Goal: Task Accomplishment & Management: Manage account settings

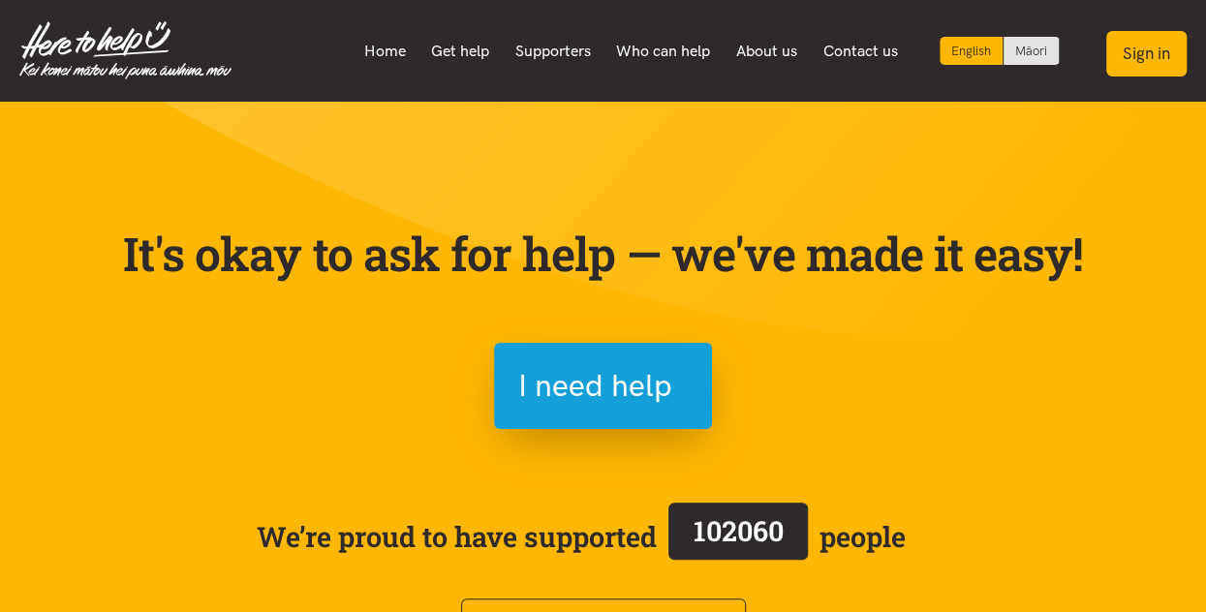
click at [1147, 62] on button "Sign in" at bounding box center [1146, 54] width 80 height 46
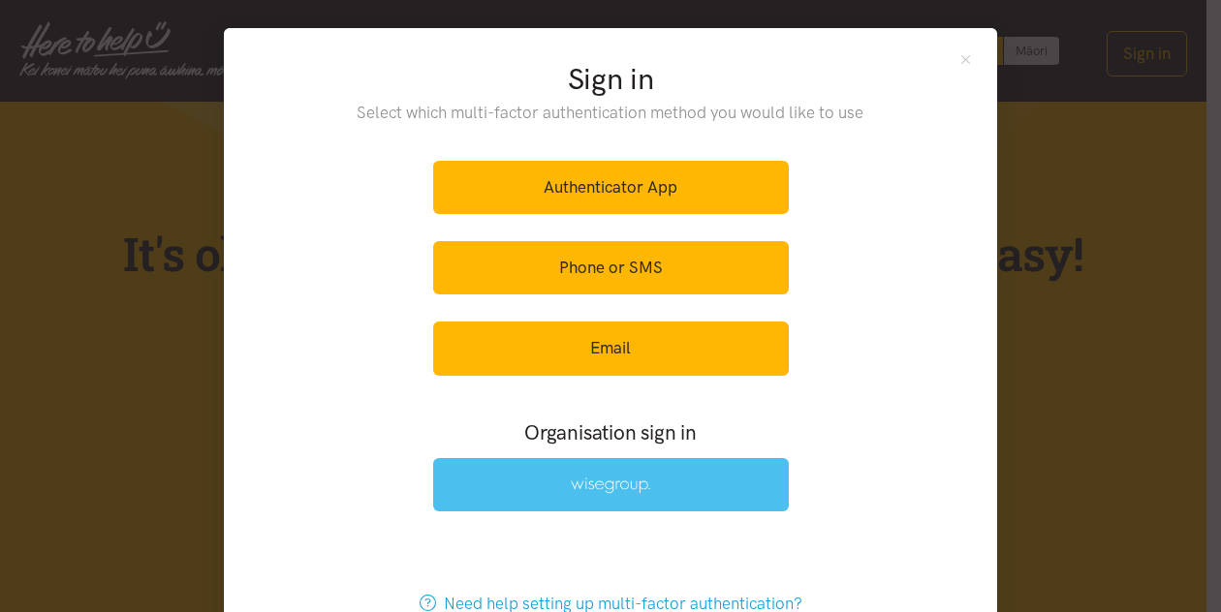
click at [568, 469] on link at bounding box center [611, 484] width 356 height 53
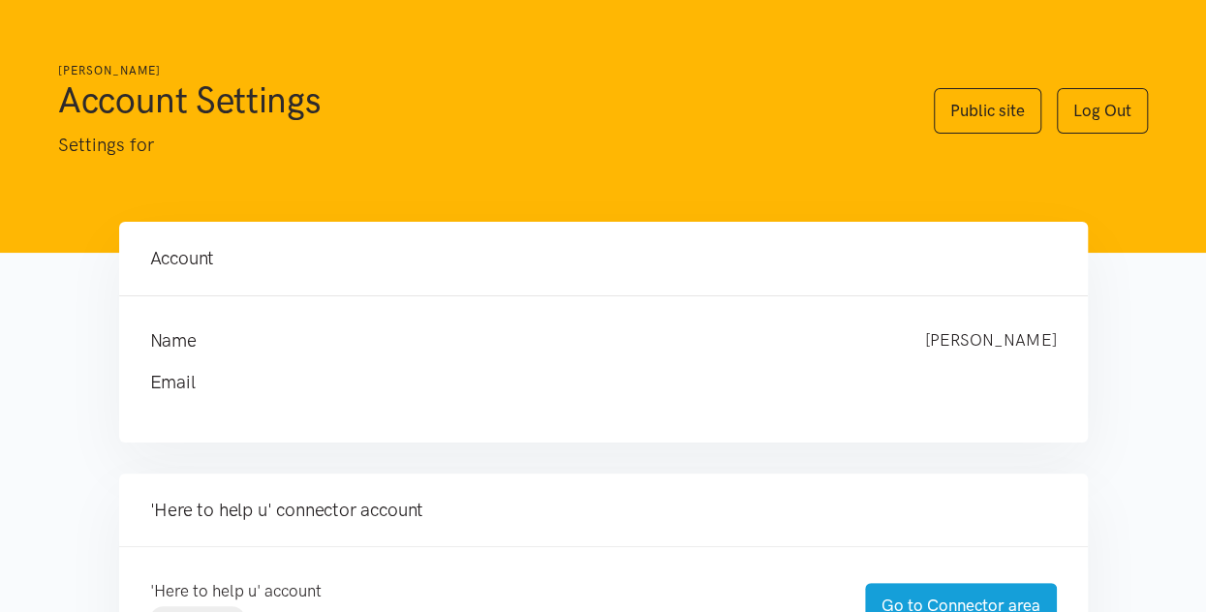
scroll to position [291, 0]
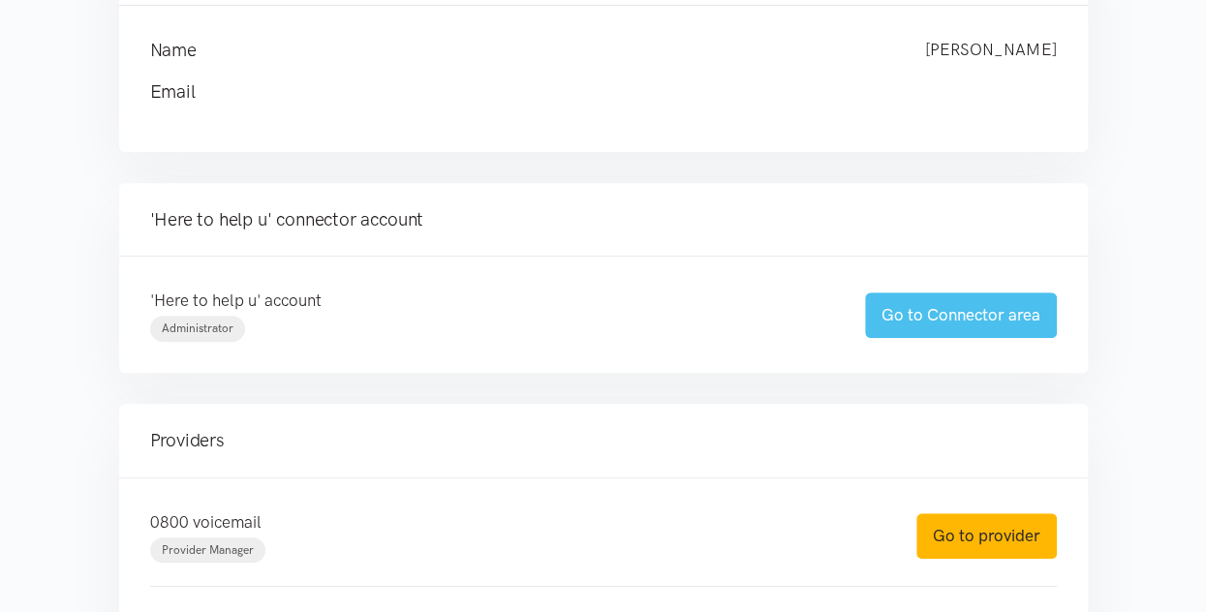
click at [932, 325] on link "Go to Connector area" at bounding box center [961, 316] width 192 height 46
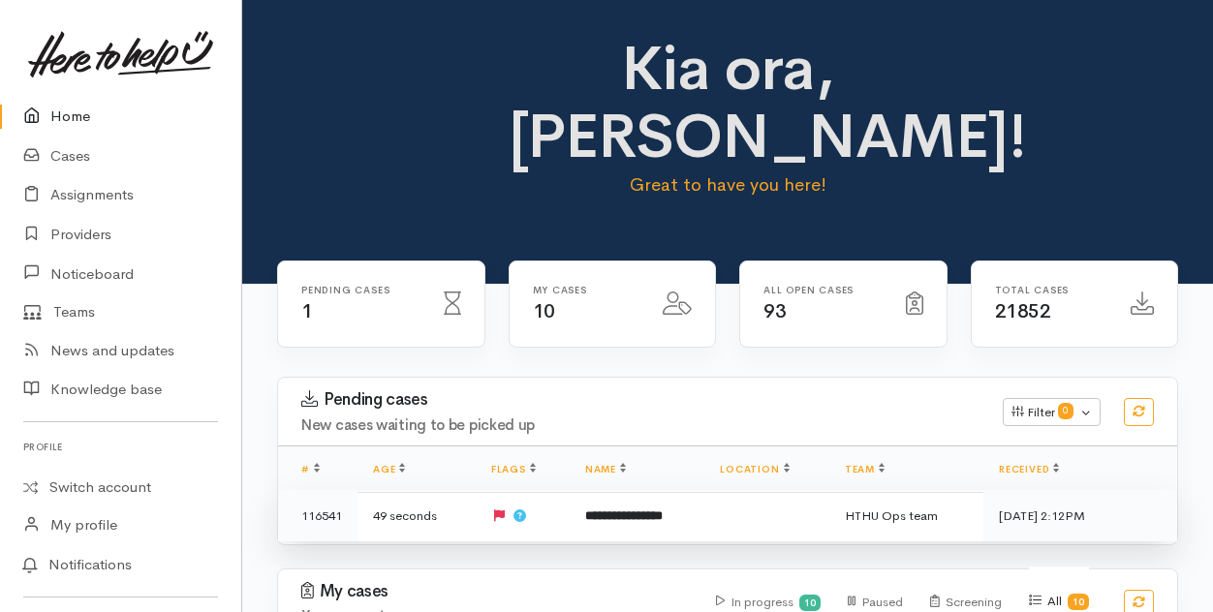
click at [612, 511] on b "**********" at bounding box center [624, 516] width 78 height 13
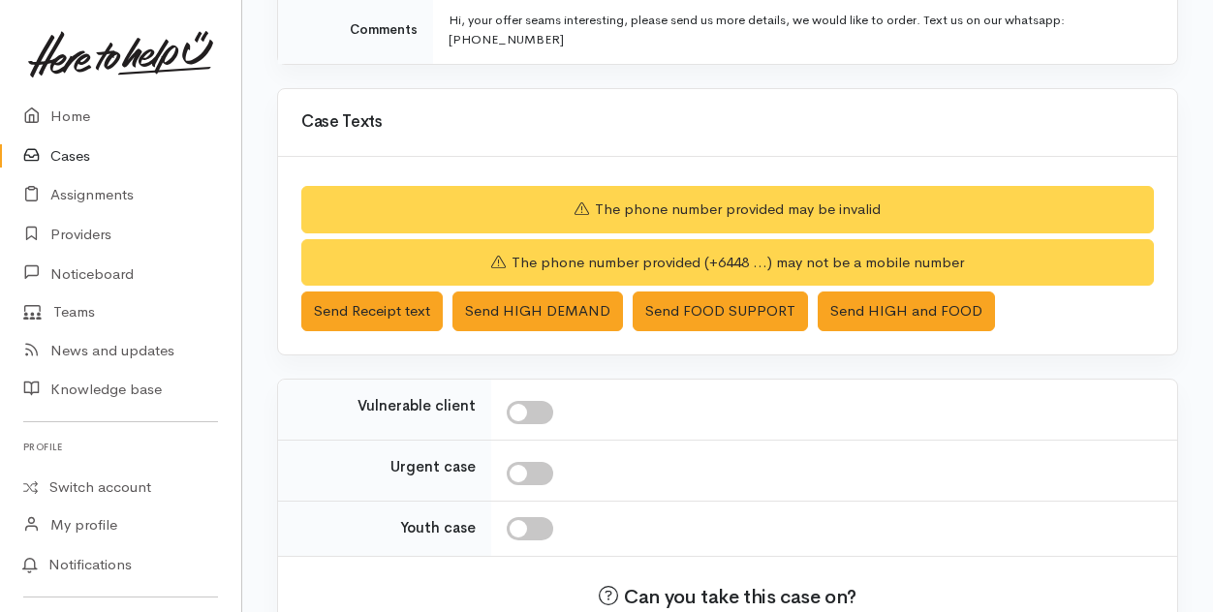
scroll to position [269, 0]
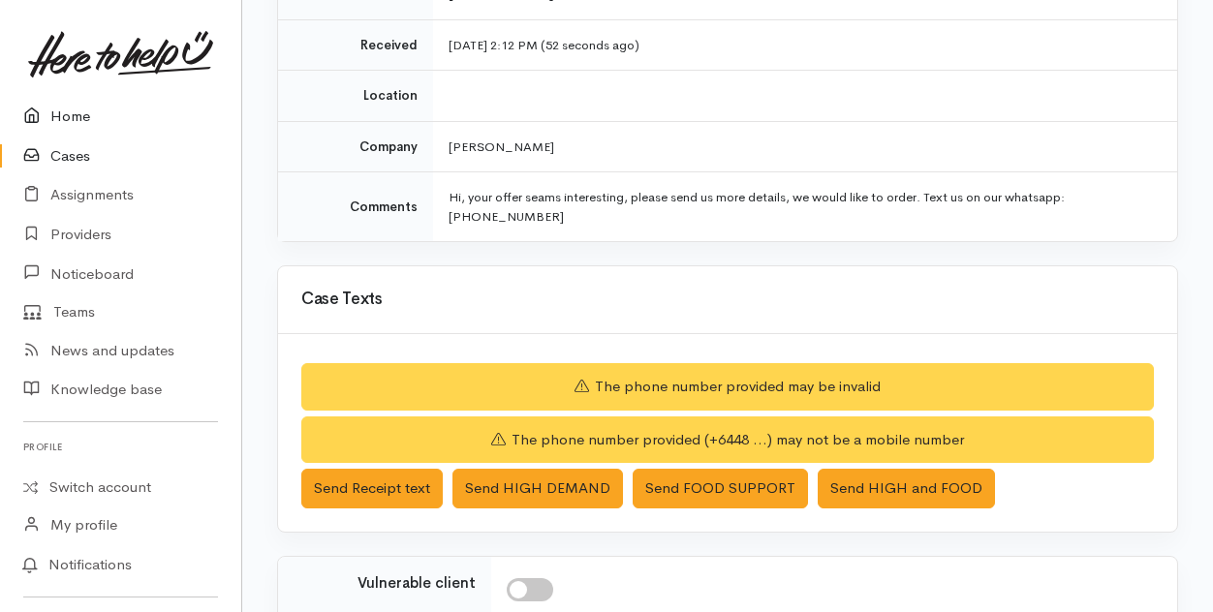
click at [78, 116] on link "Home" at bounding box center [120, 117] width 241 height 40
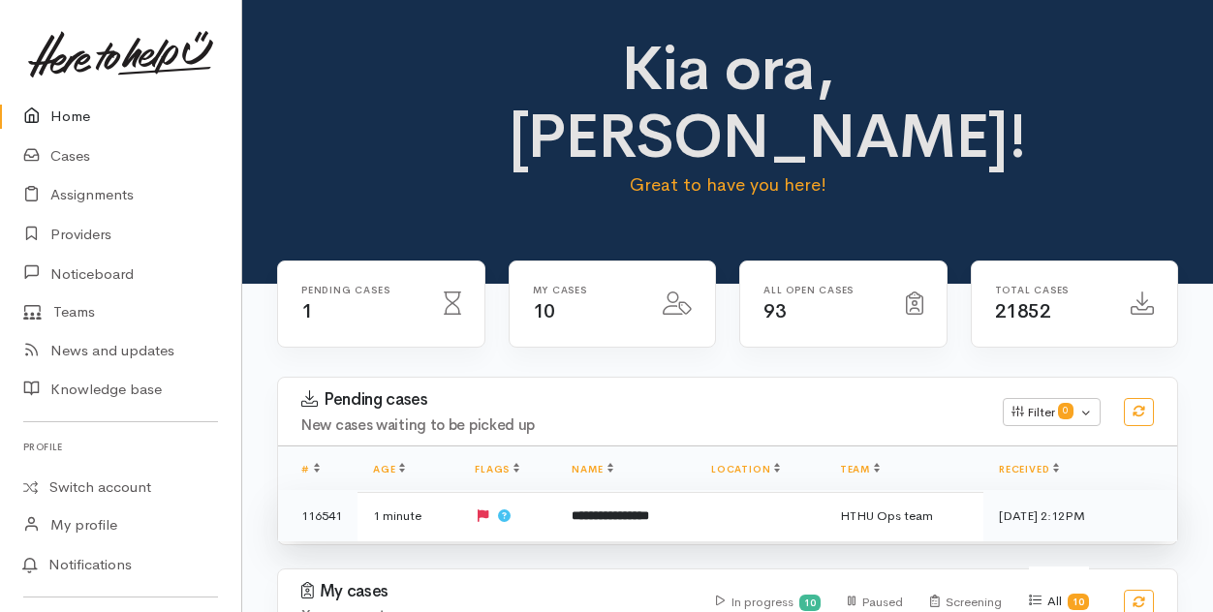
click at [607, 516] on b "**********" at bounding box center [611, 516] width 78 height 13
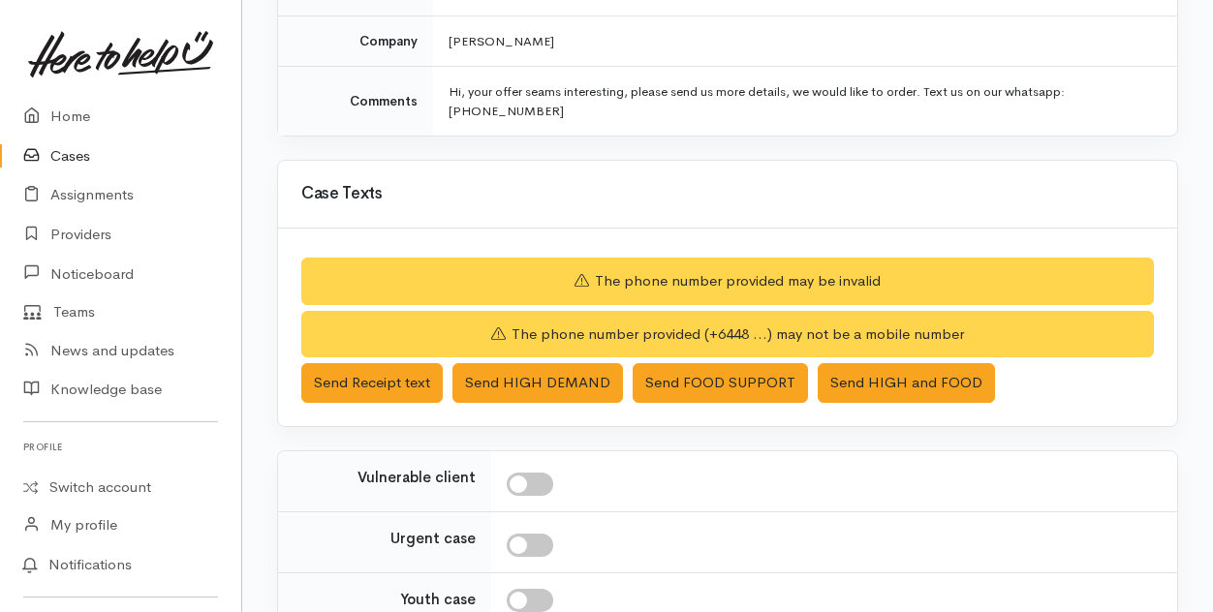
scroll to position [560, 0]
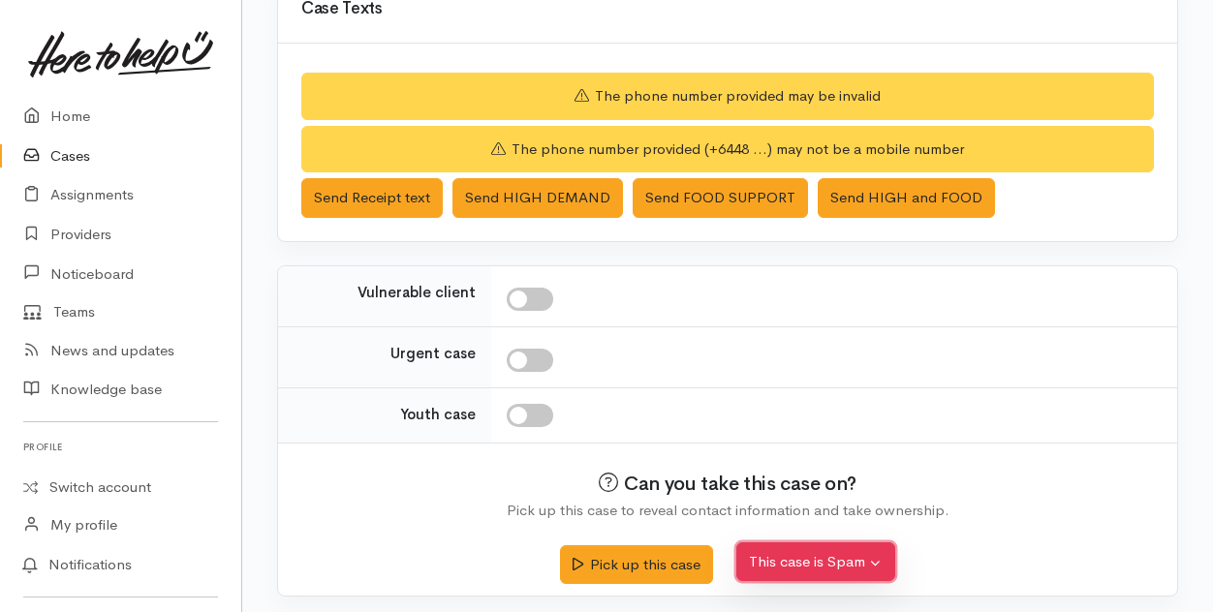
click at [783, 563] on button "This case is Spam" at bounding box center [815, 563] width 159 height 40
click at [820, 509] on button "Yes, cancel this case as spam" at bounding box center [866, 518] width 258 height 30
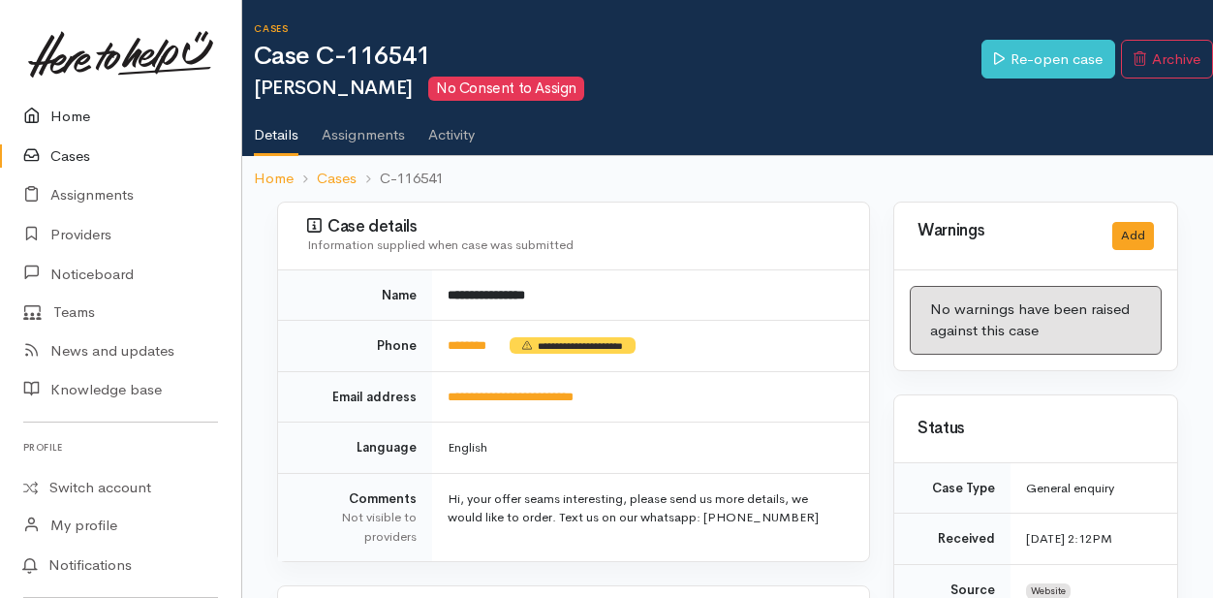
click at [72, 114] on link "Home" at bounding box center [120, 117] width 241 height 40
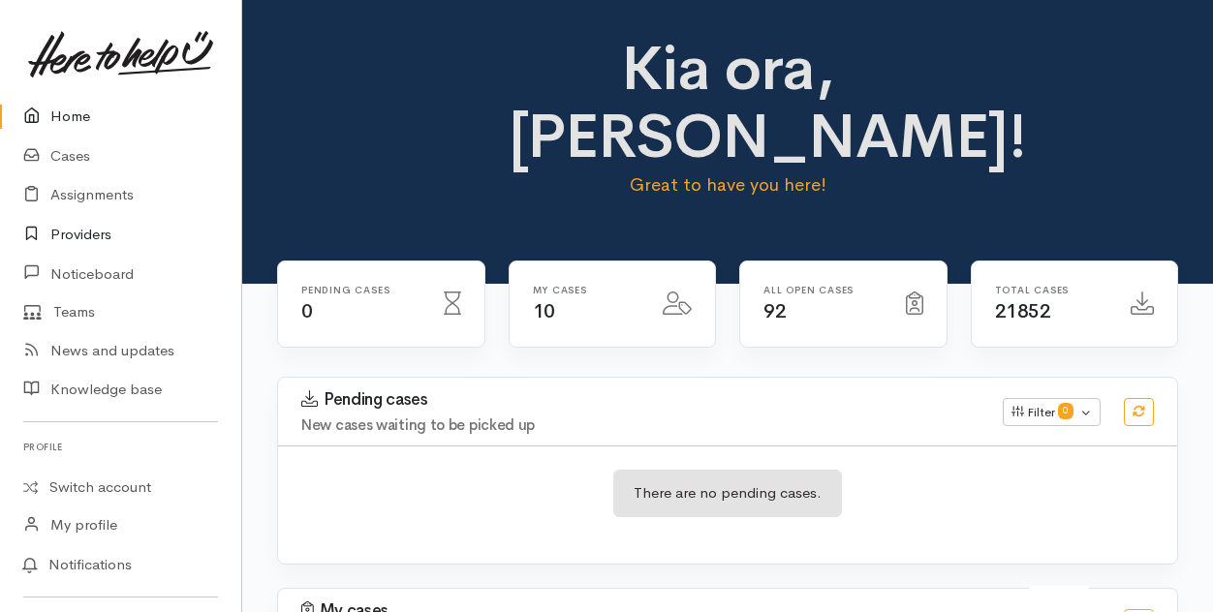
click at [97, 234] on link "Providers" at bounding box center [120, 235] width 241 height 40
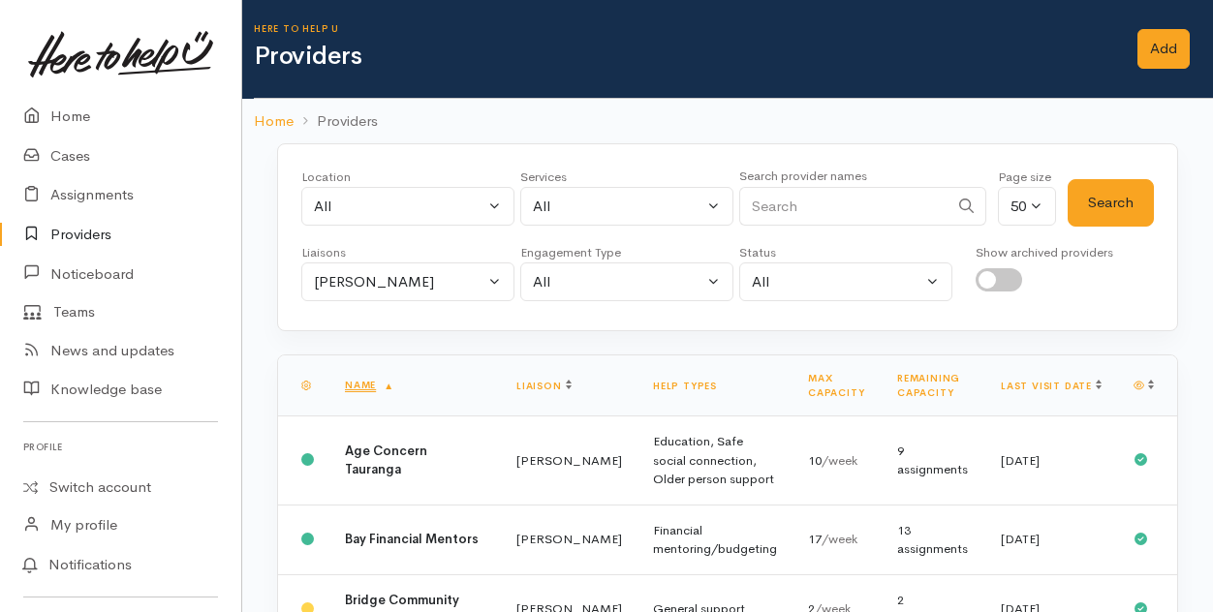
click at [793, 212] on input "Search" at bounding box center [843, 207] width 209 height 40
type input "vincent"
click at [1106, 185] on button "Search" at bounding box center [1111, 202] width 86 height 47
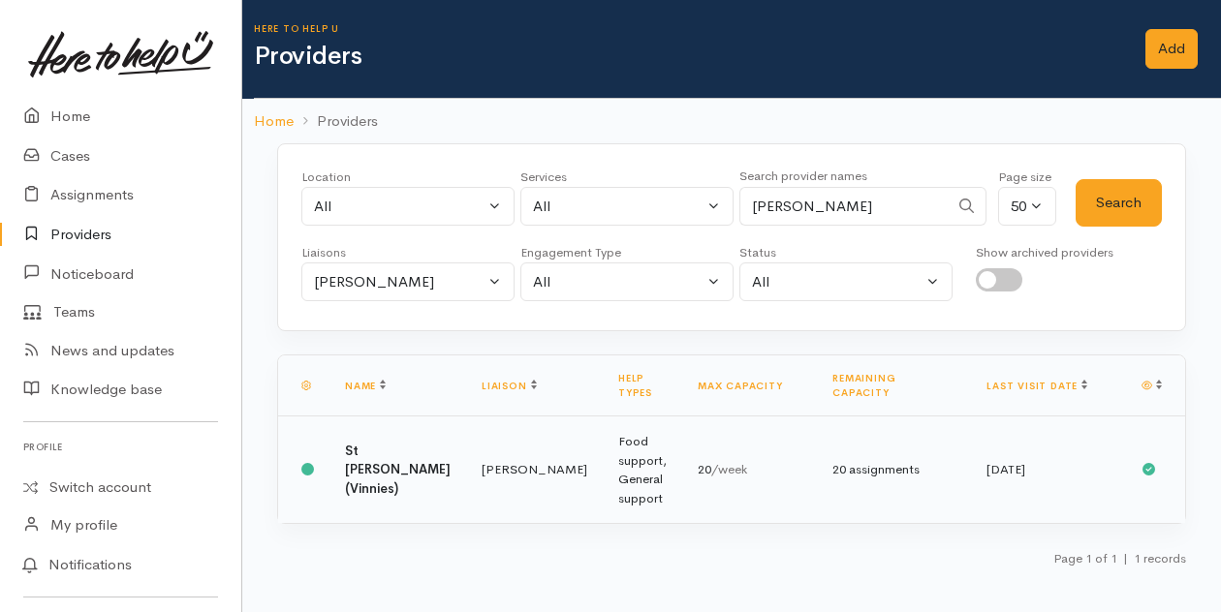
click at [384, 443] on b "St Vincent de Paul WBOP (Vinnies)" at bounding box center [398, 470] width 106 height 54
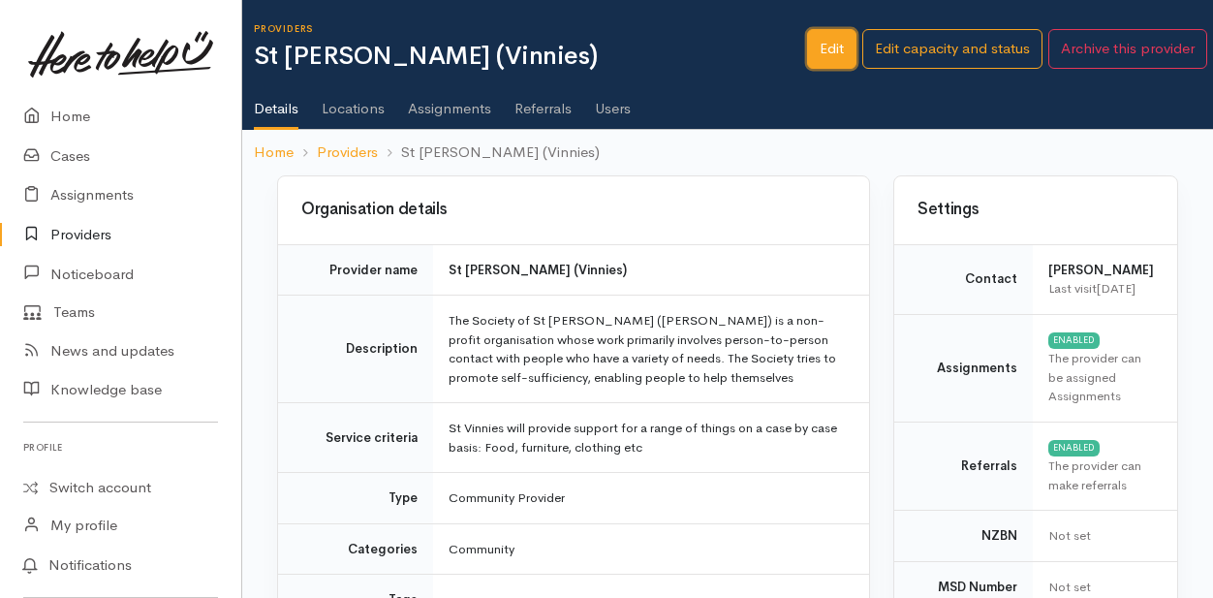
click at [829, 44] on link "Edit" at bounding box center [831, 49] width 49 height 40
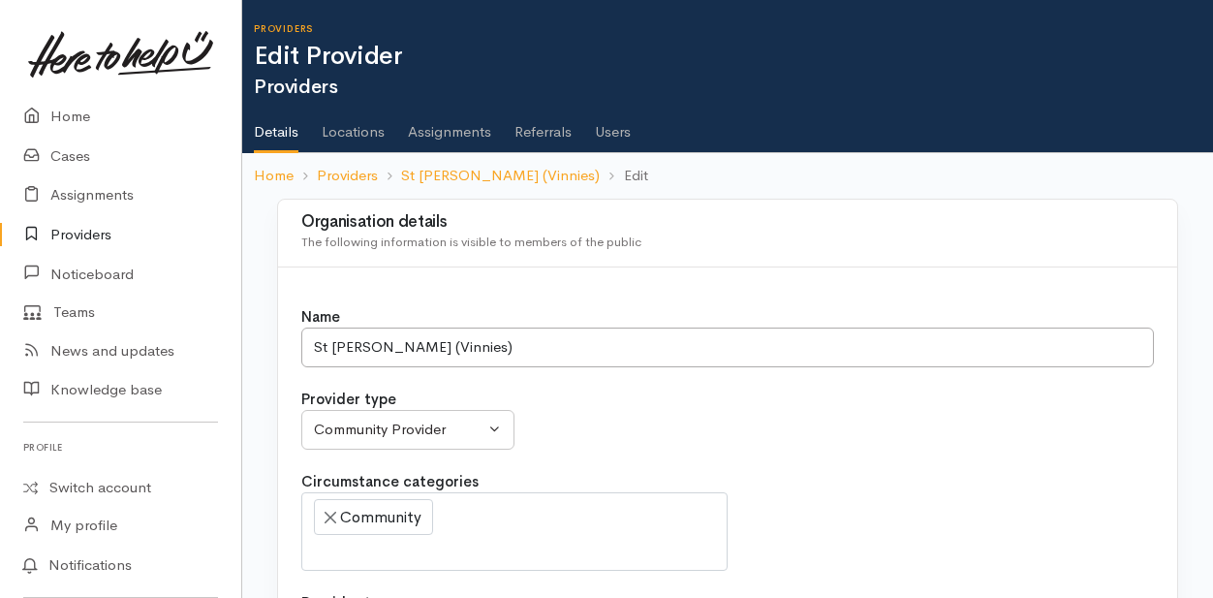
select select
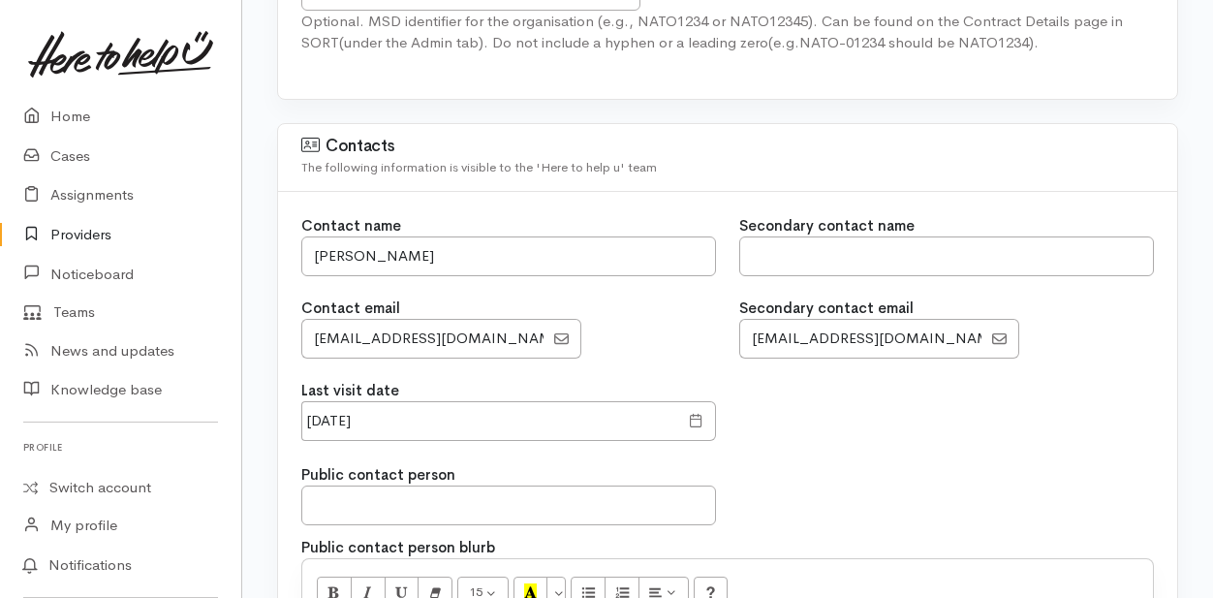
scroll to position [1647, 0]
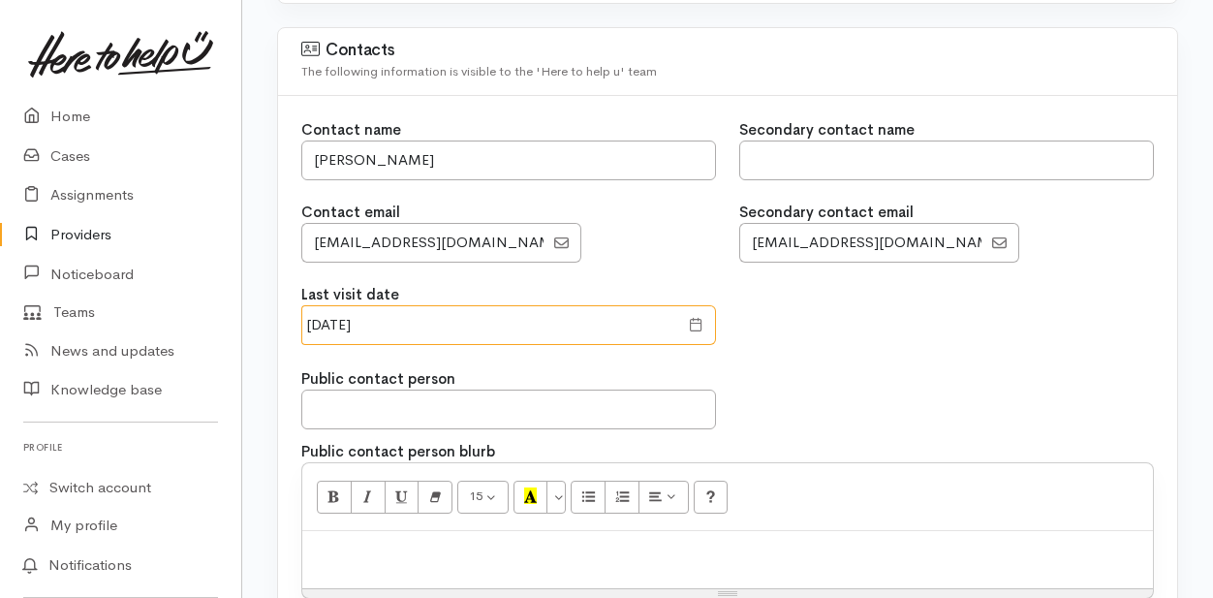
click at [445, 318] on input "07 Aug 2024" at bounding box center [489, 325] width 377 height 40
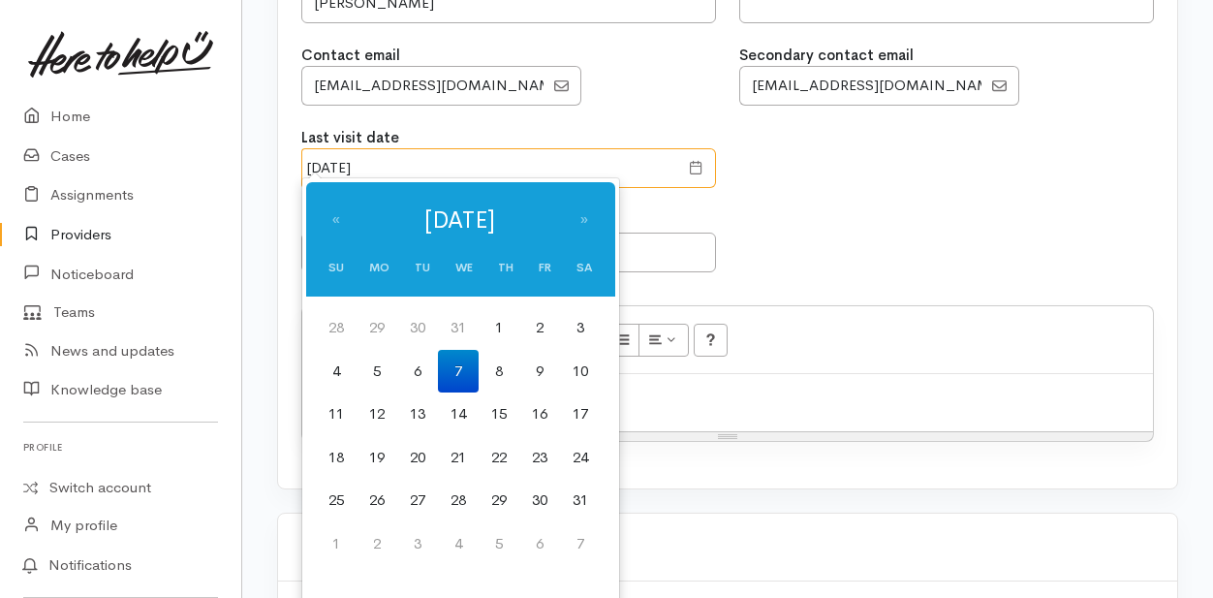
scroll to position [1938, 0]
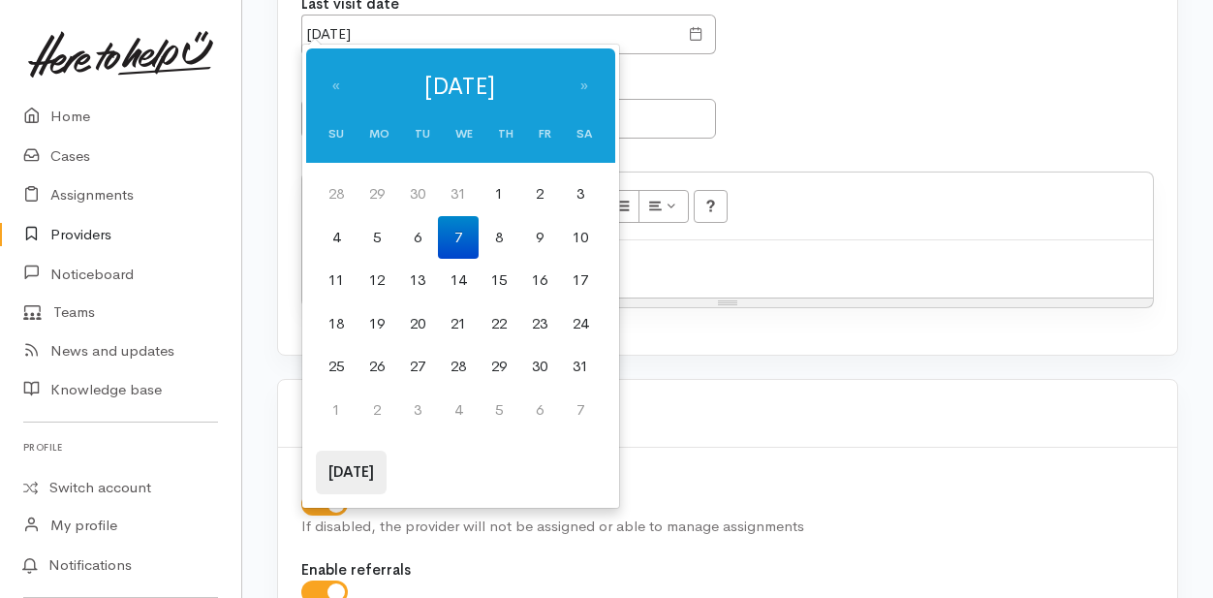
click at [358, 470] on th "Today" at bounding box center [351, 473] width 71 height 44
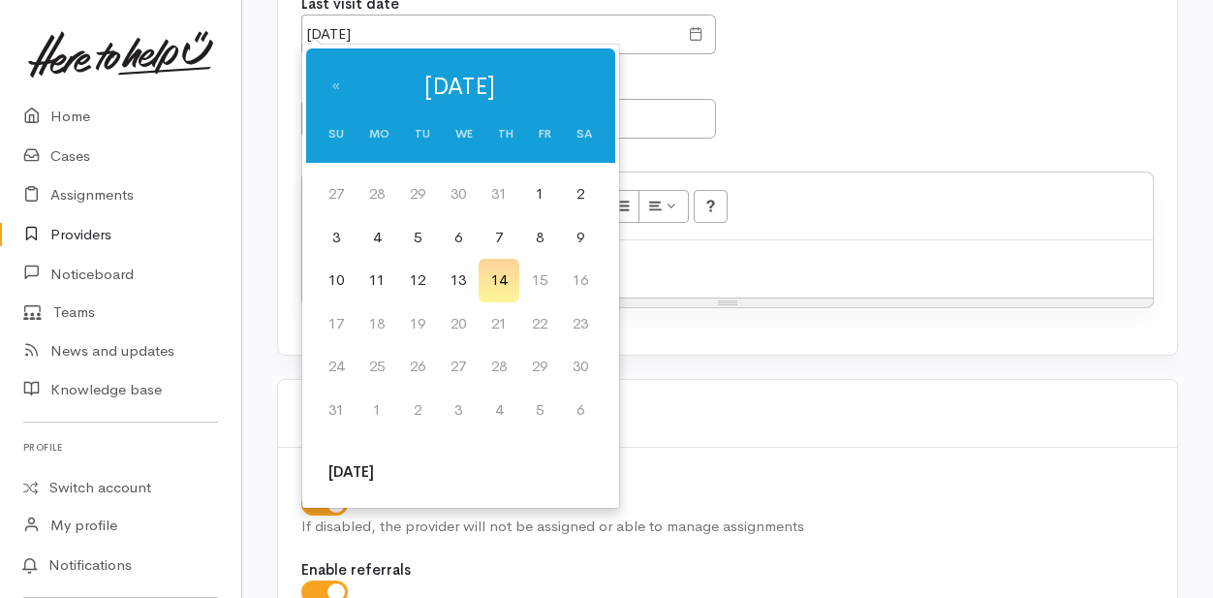
click at [505, 282] on td "14" at bounding box center [499, 281] width 41 height 44
type input "14 Aug 2025"
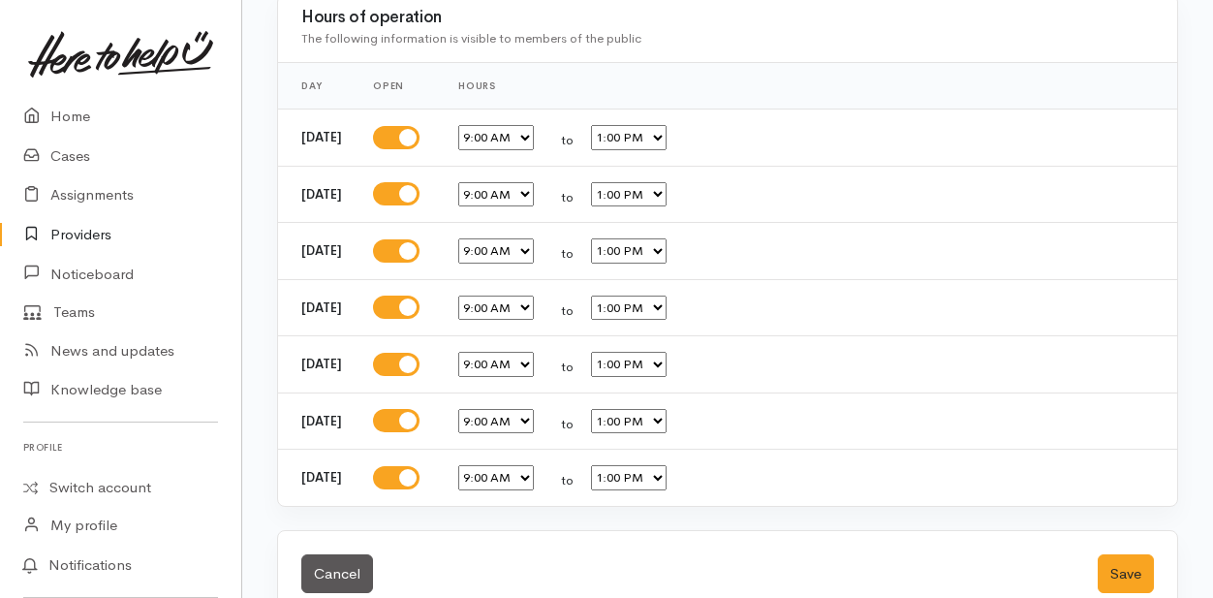
scroll to position [3536, 0]
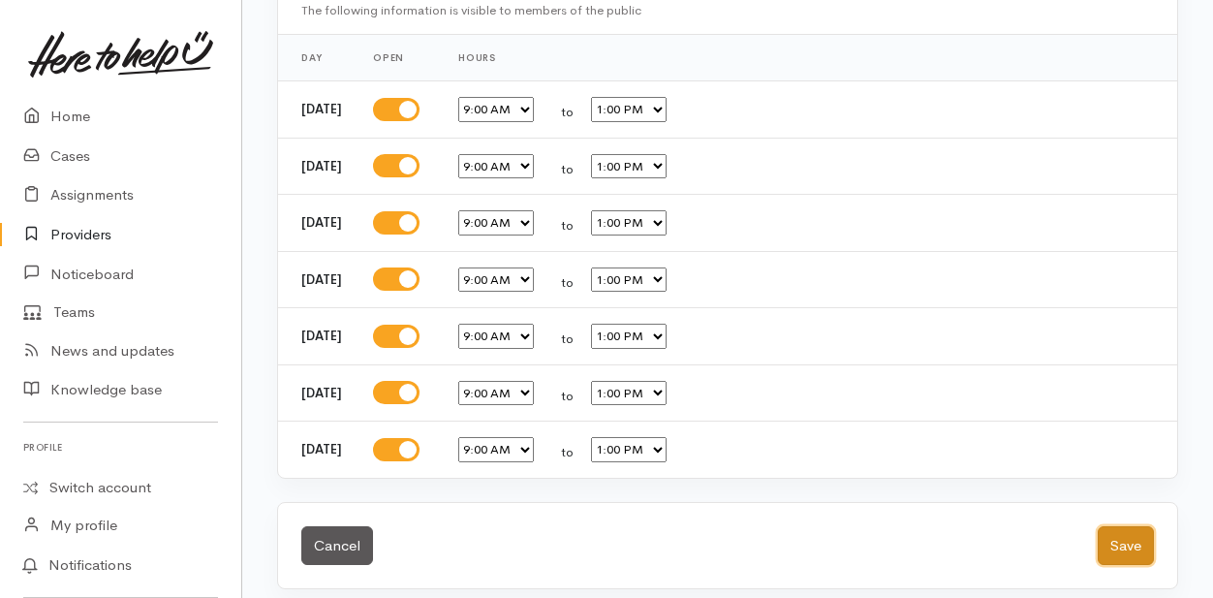
click at [1117, 538] on button "Save" at bounding box center [1126, 546] width 56 height 40
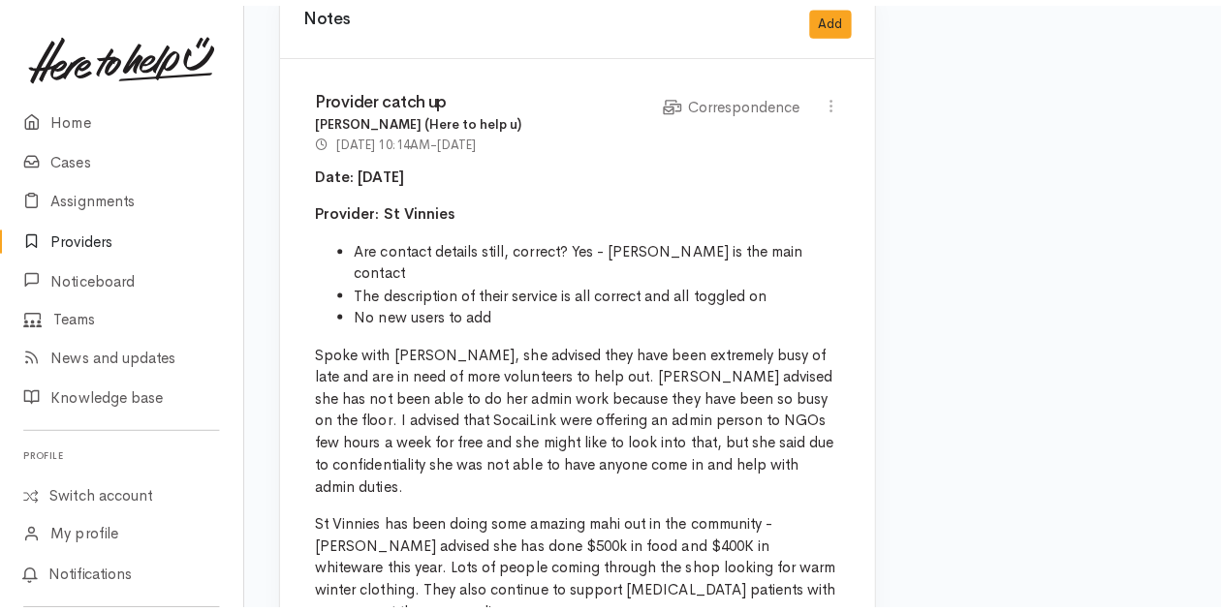
scroll to position [1260, 0]
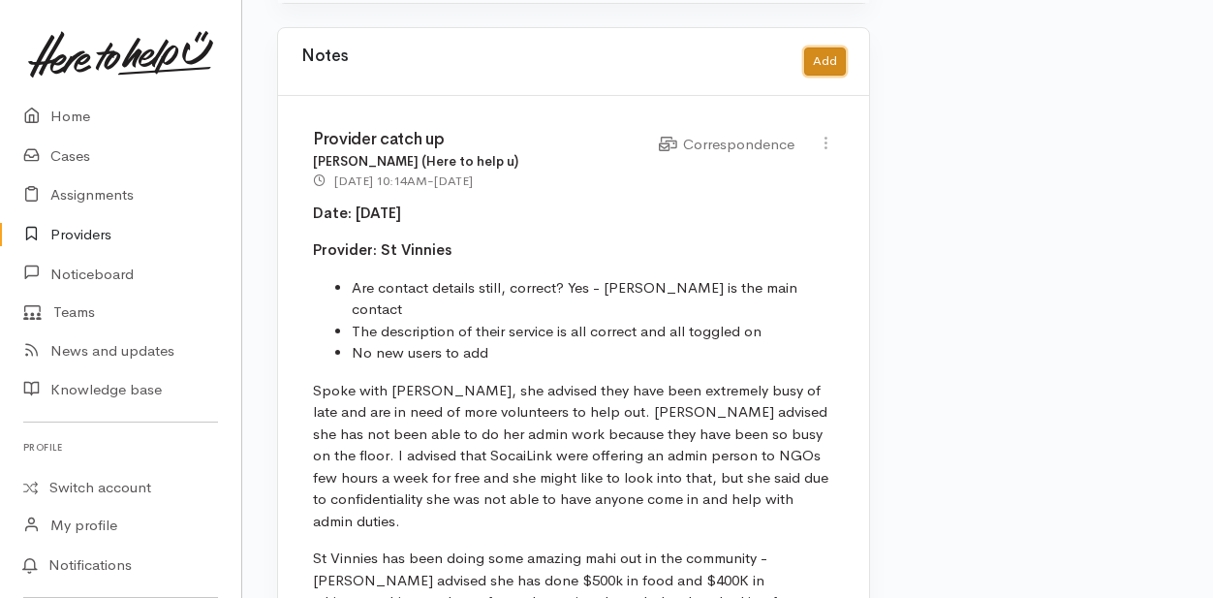
click at [827, 60] on button "Add" at bounding box center [825, 61] width 42 height 28
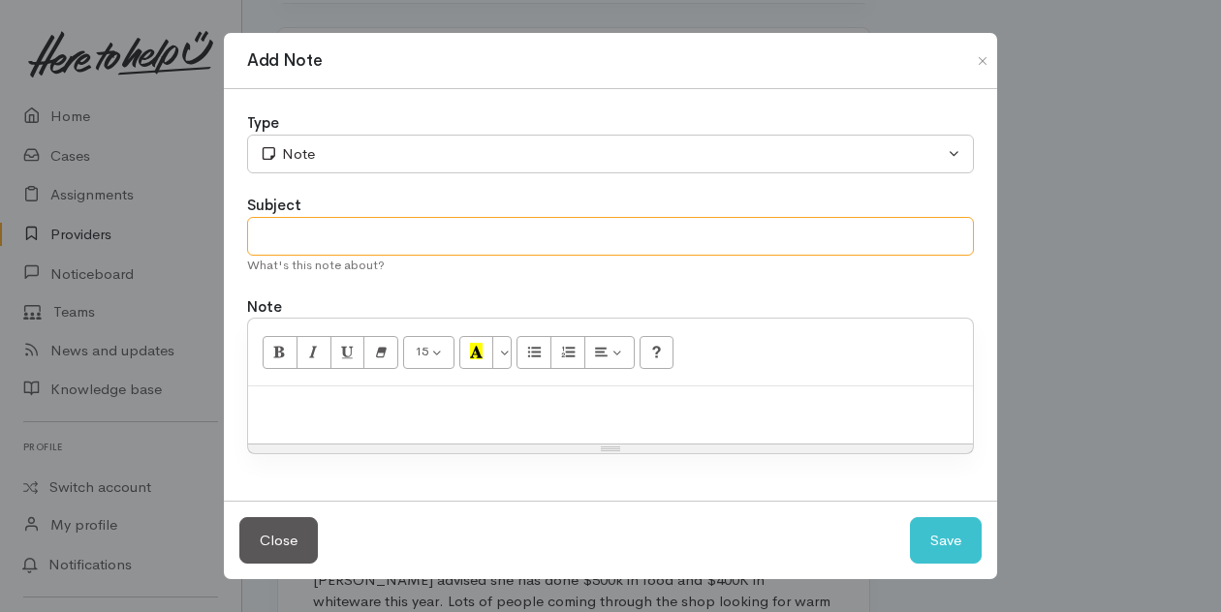
click at [276, 247] on input "text" at bounding box center [610, 237] width 727 height 40
type input "Provider Catch Up"
click at [265, 396] on p at bounding box center [610, 407] width 705 height 22
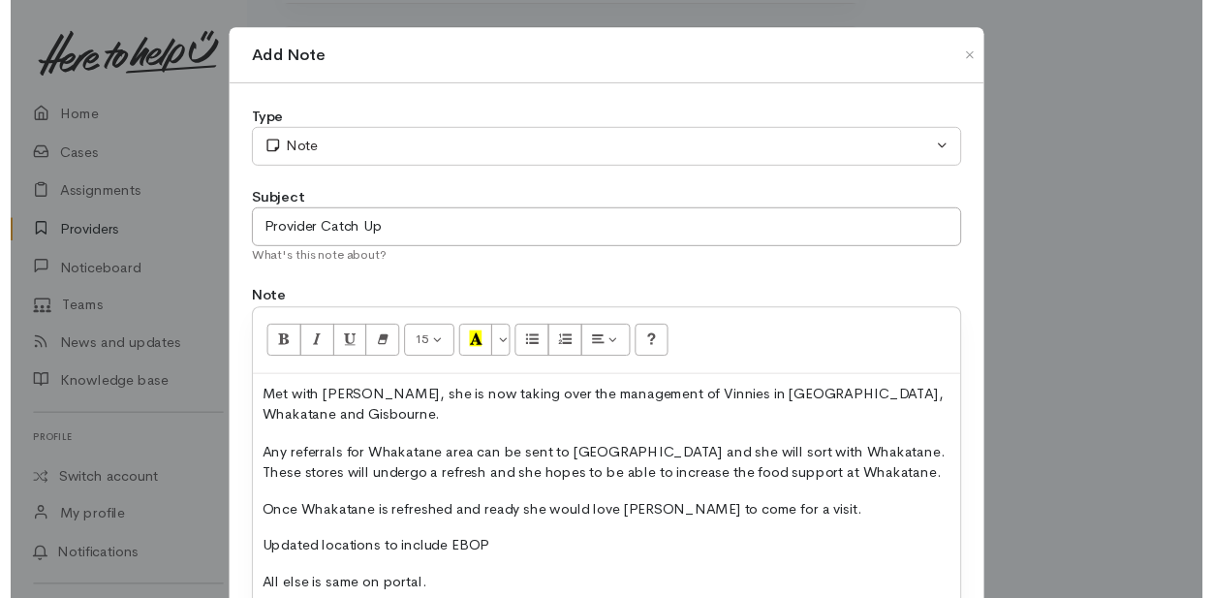
scroll to position [157, 0]
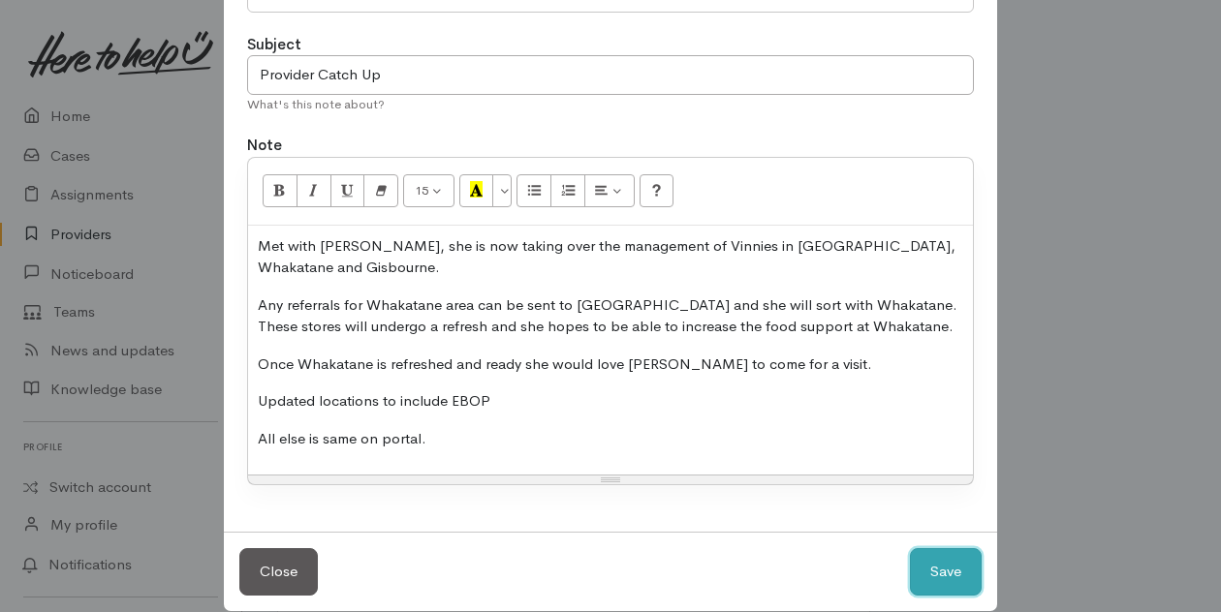
click at [940, 548] on button "Save" at bounding box center [946, 571] width 72 height 47
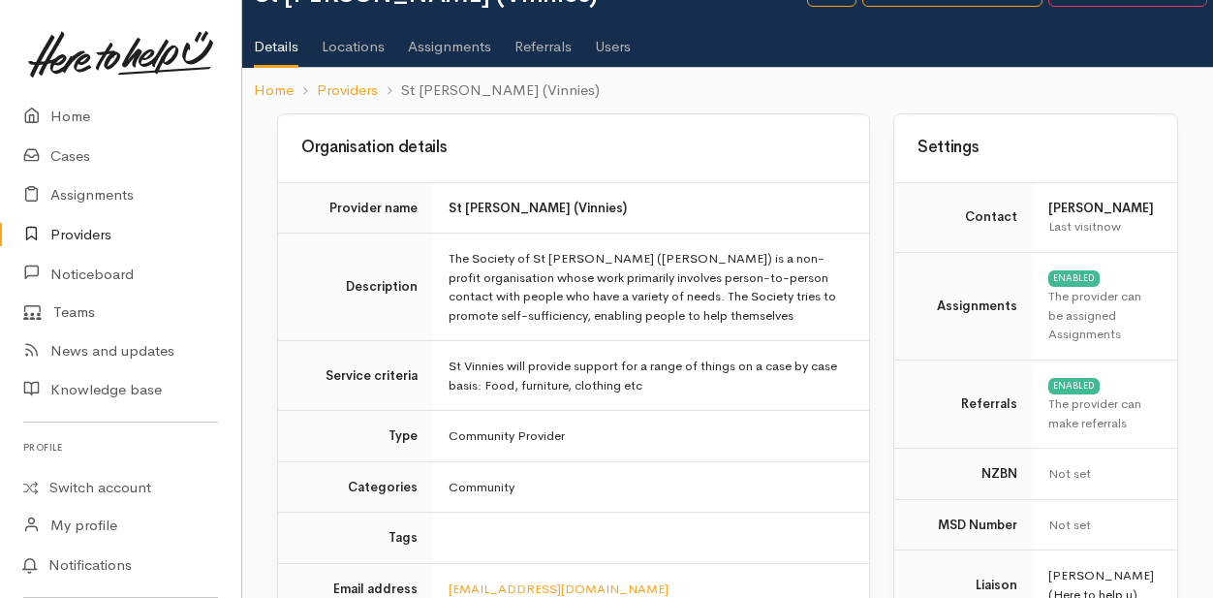
scroll to position [0, 0]
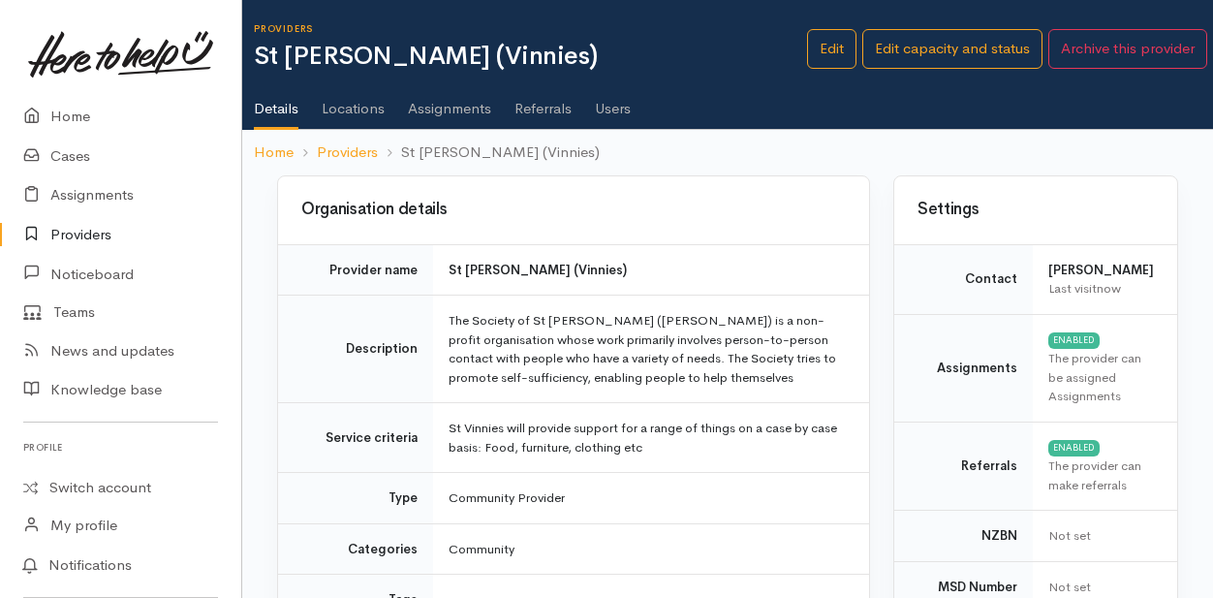
click at [361, 109] on link "Locations" at bounding box center [353, 102] width 63 height 54
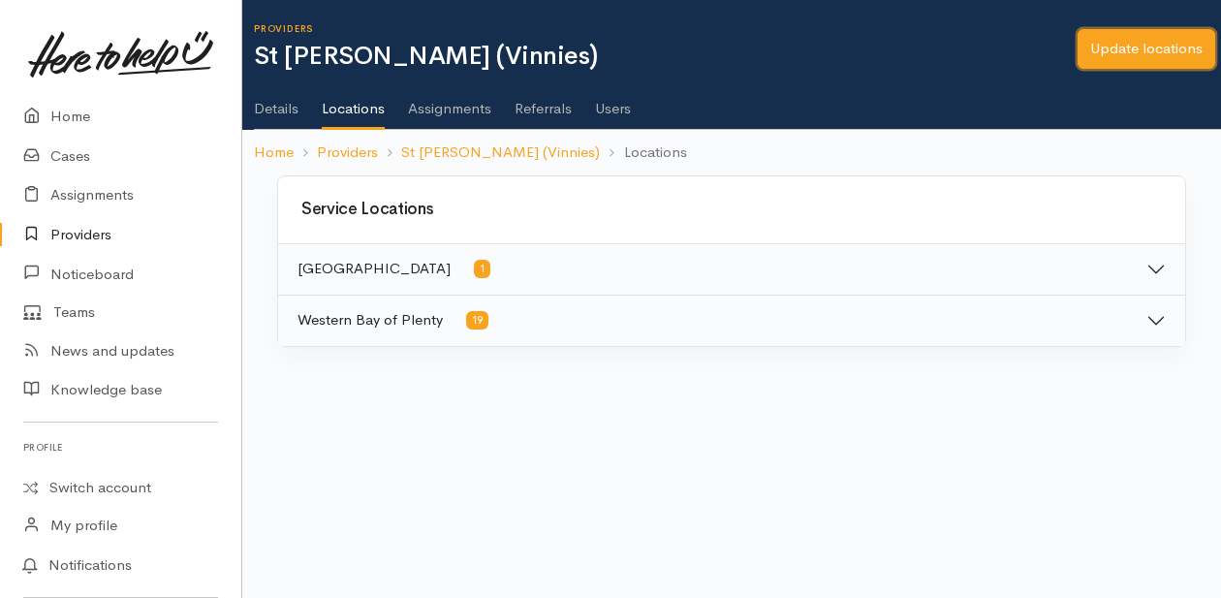
click at [1135, 51] on link "Update locations" at bounding box center [1146, 49] width 138 height 40
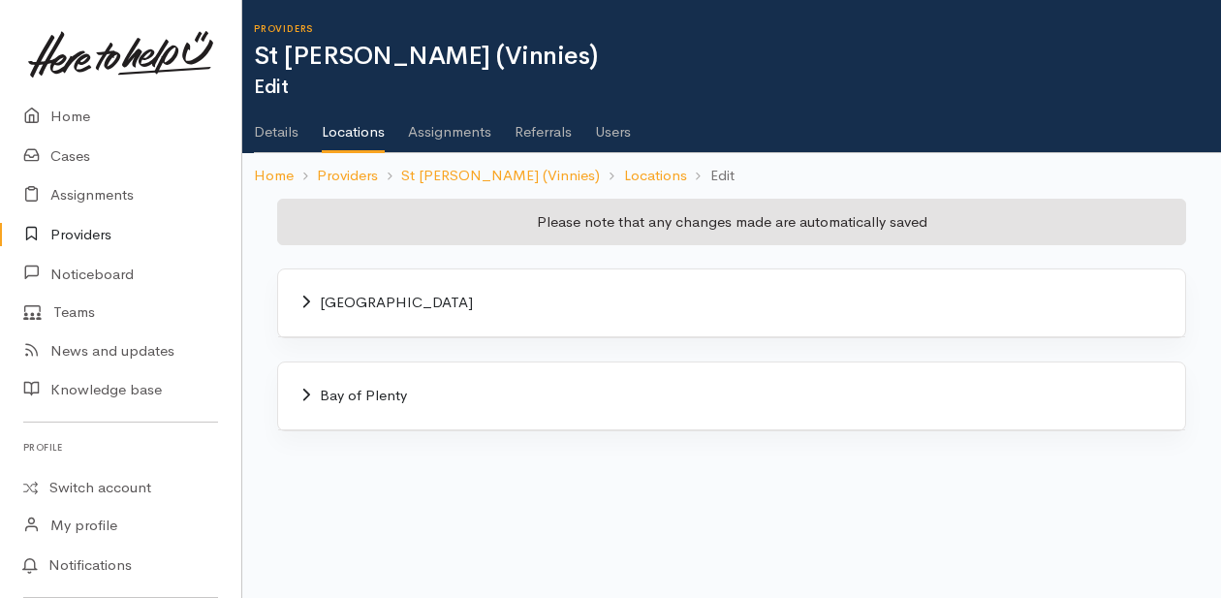
click at [339, 392] on span "Bay of Plenty" at bounding box center [363, 395] width 87 height 18
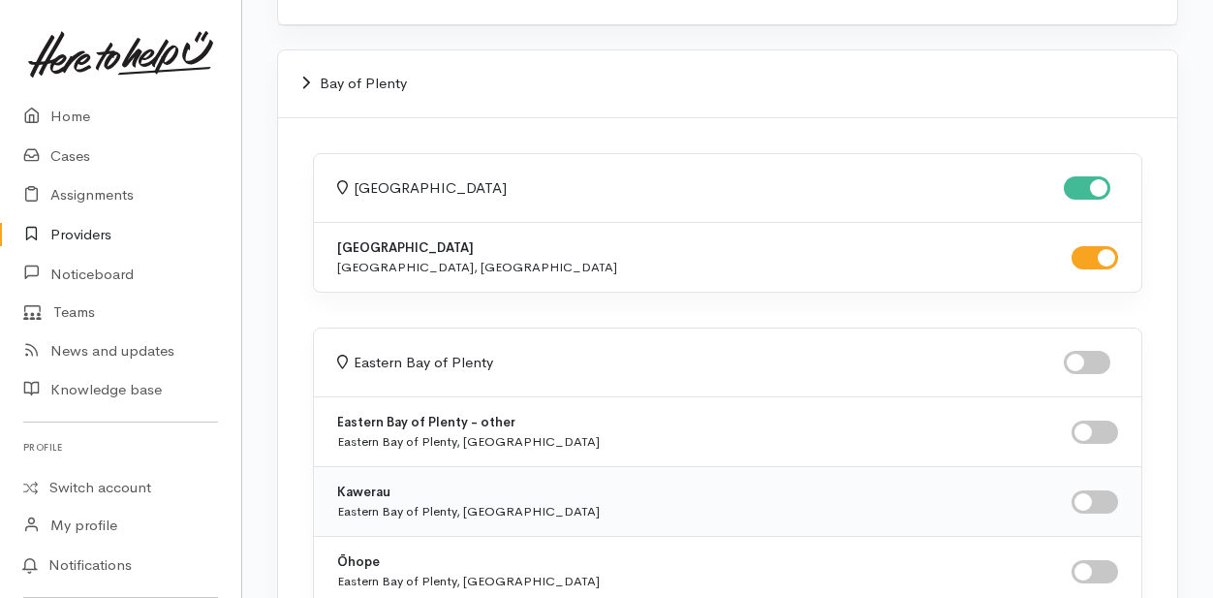
scroll to position [388, 0]
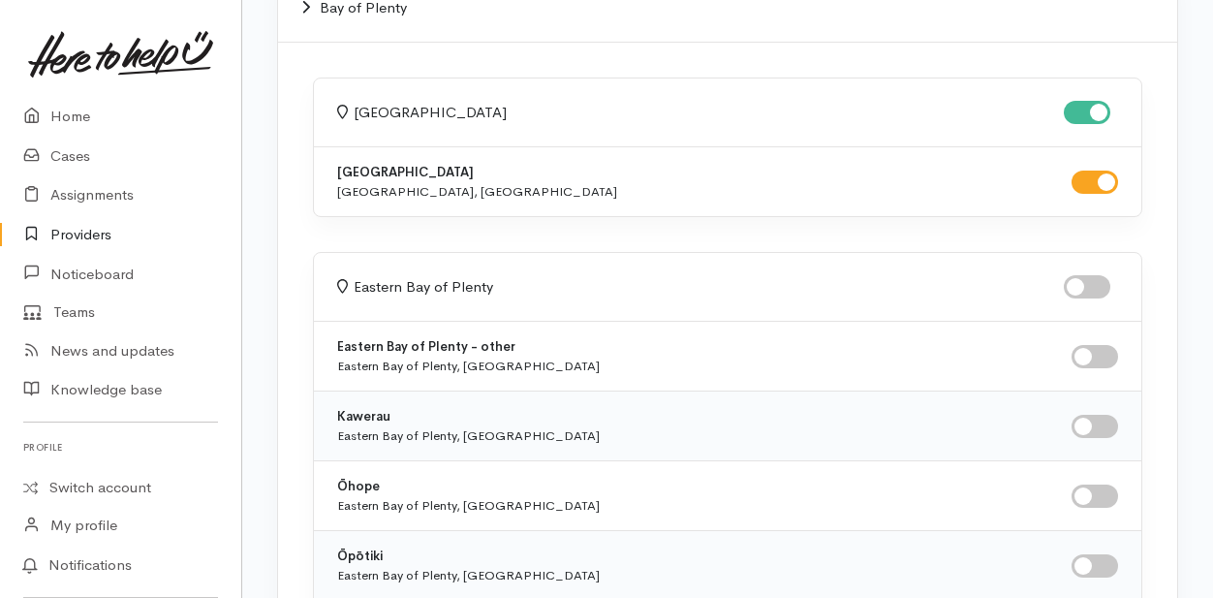
click at [1097, 280] on input "checkbox" at bounding box center [1087, 286] width 47 height 23
checkbox input "true"
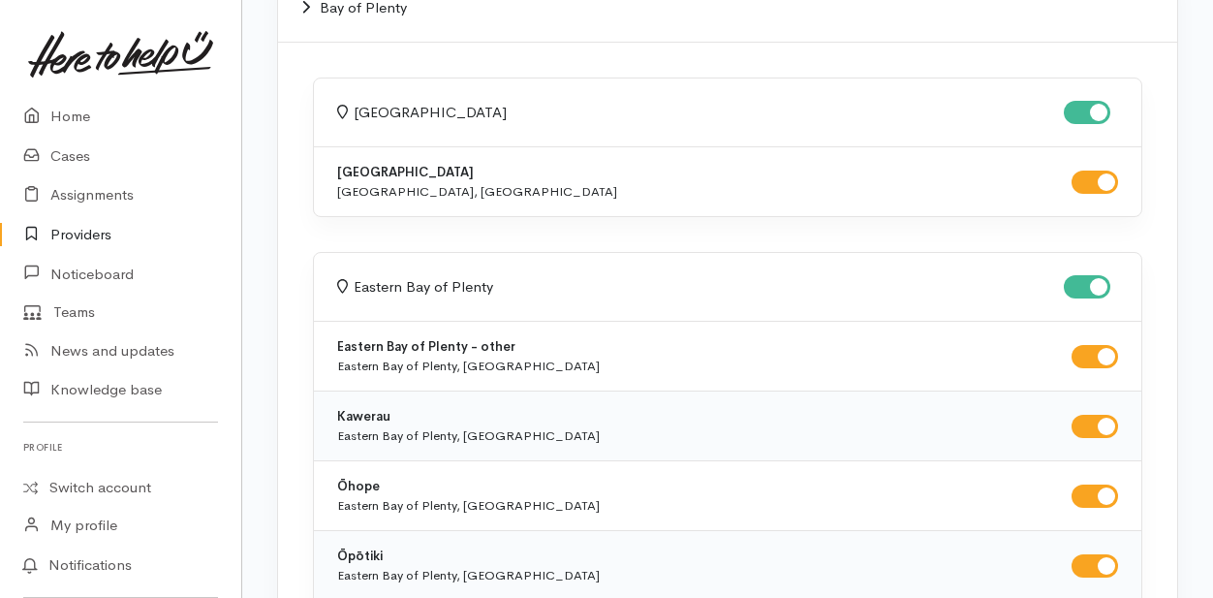
checkbox input "true"
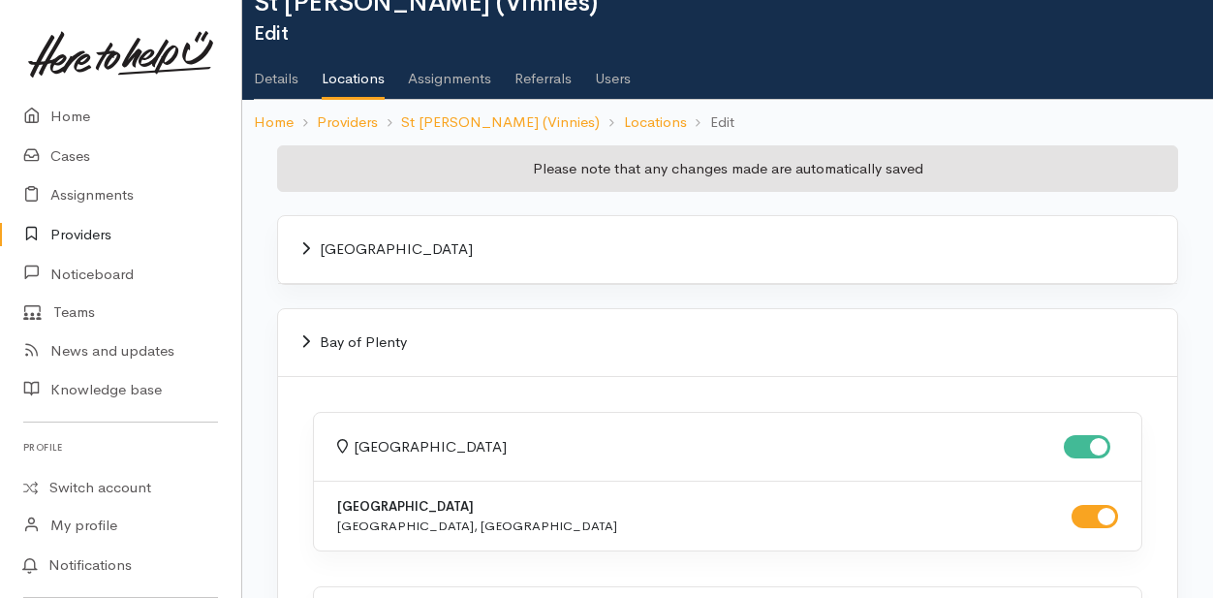
scroll to position [0, 0]
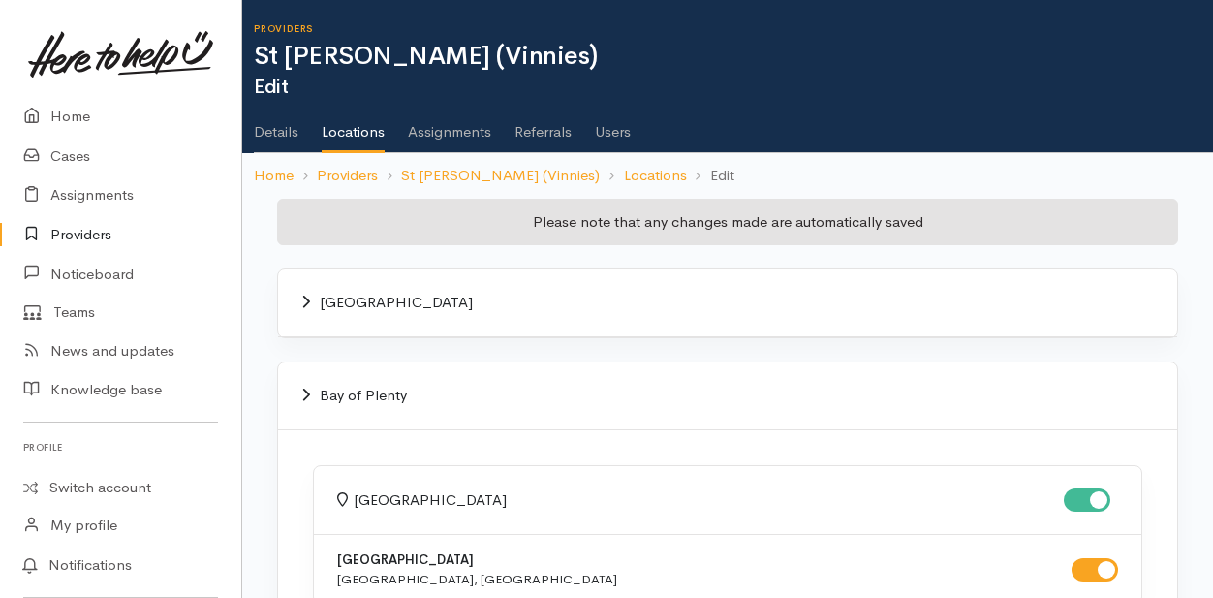
click at [267, 135] on link "Details" at bounding box center [276, 125] width 45 height 54
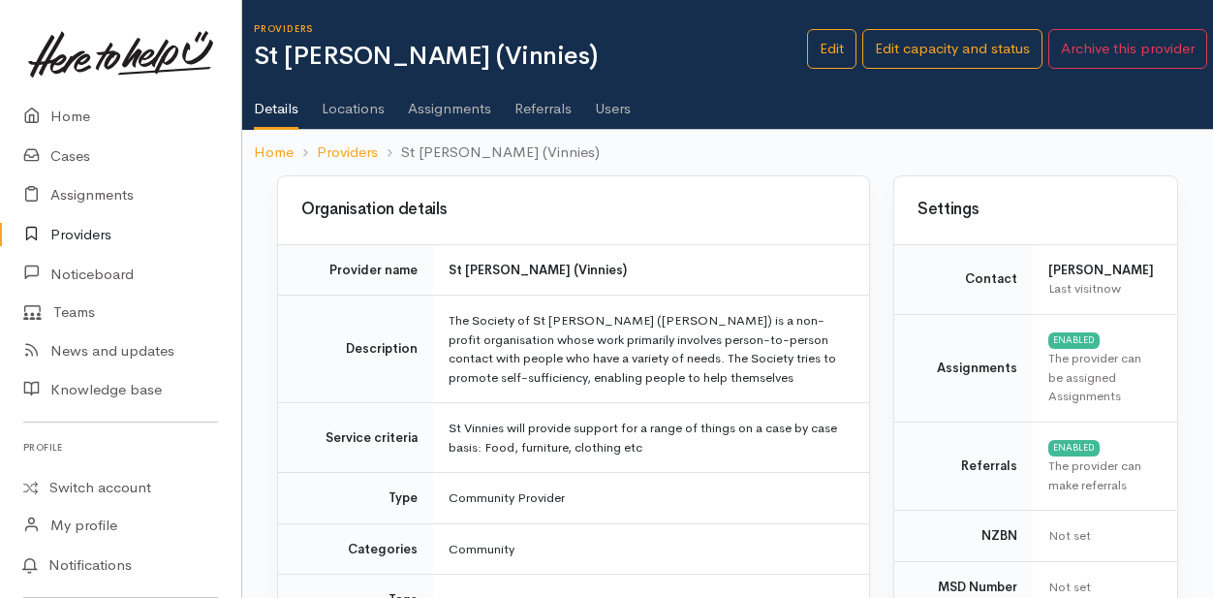
click at [79, 230] on link "Providers" at bounding box center [120, 235] width 241 height 40
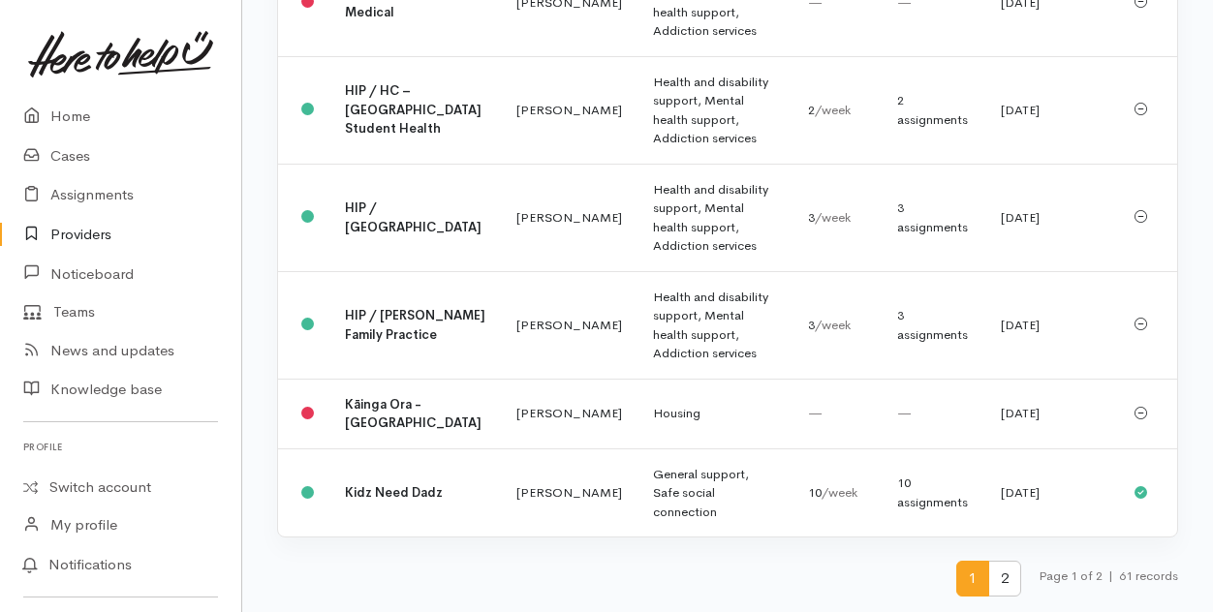
scroll to position [5368, 0]
click at [1005, 588] on span "2" at bounding box center [1004, 579] width 33 height 36
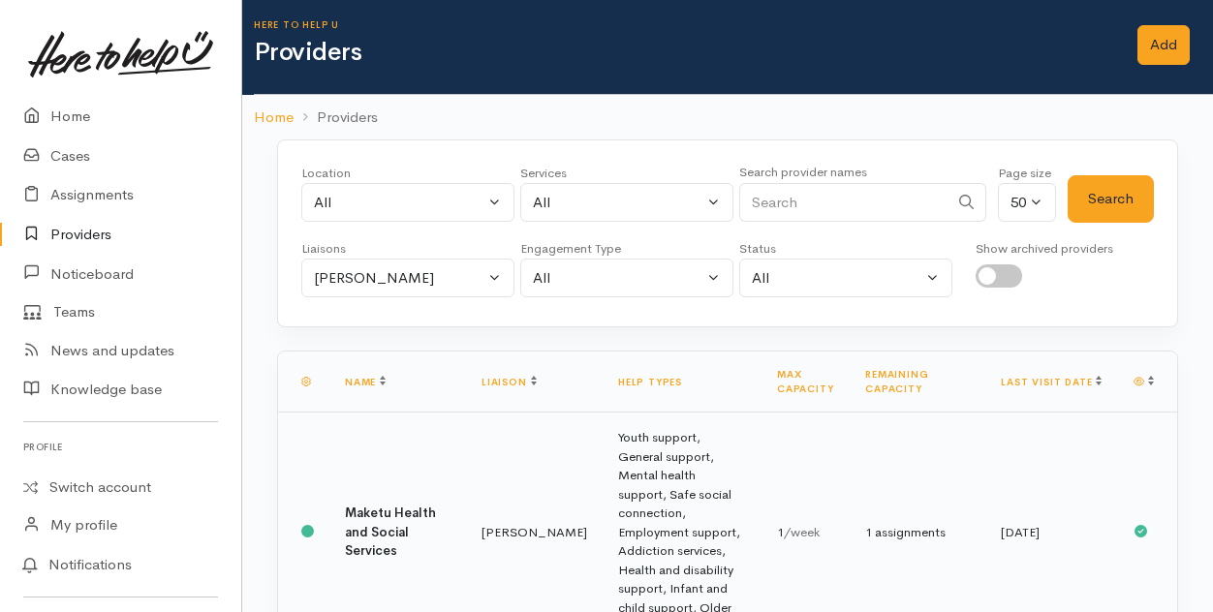
scroll to position [0, 0]
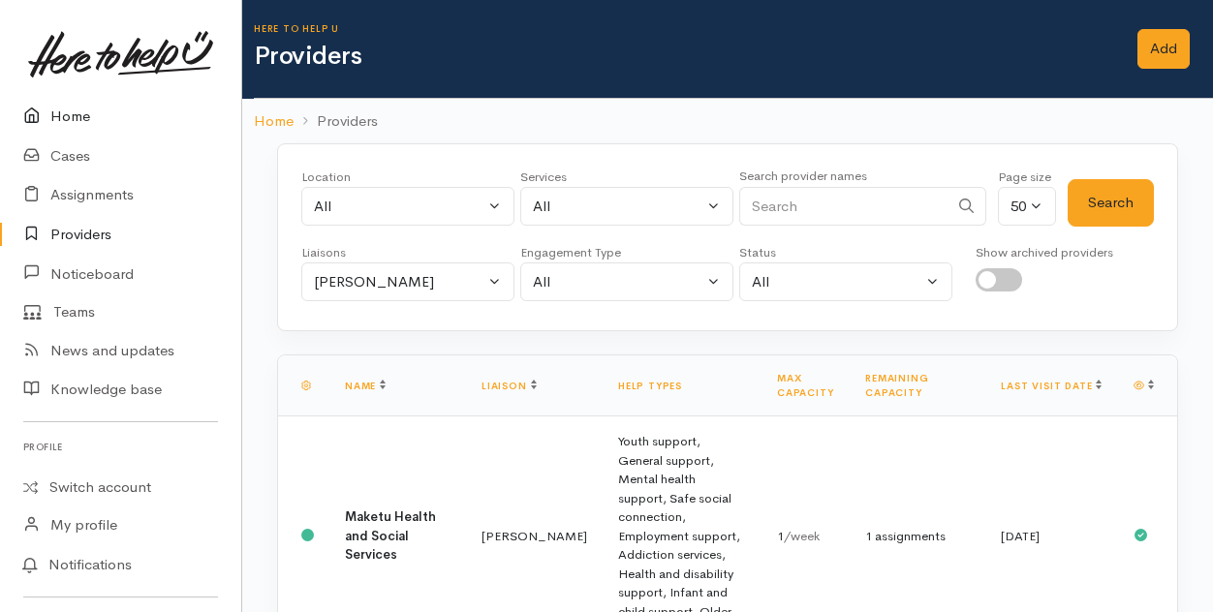
click at [71, 119] on link "Home" at bounding box center [120, 117] width 241 height 40
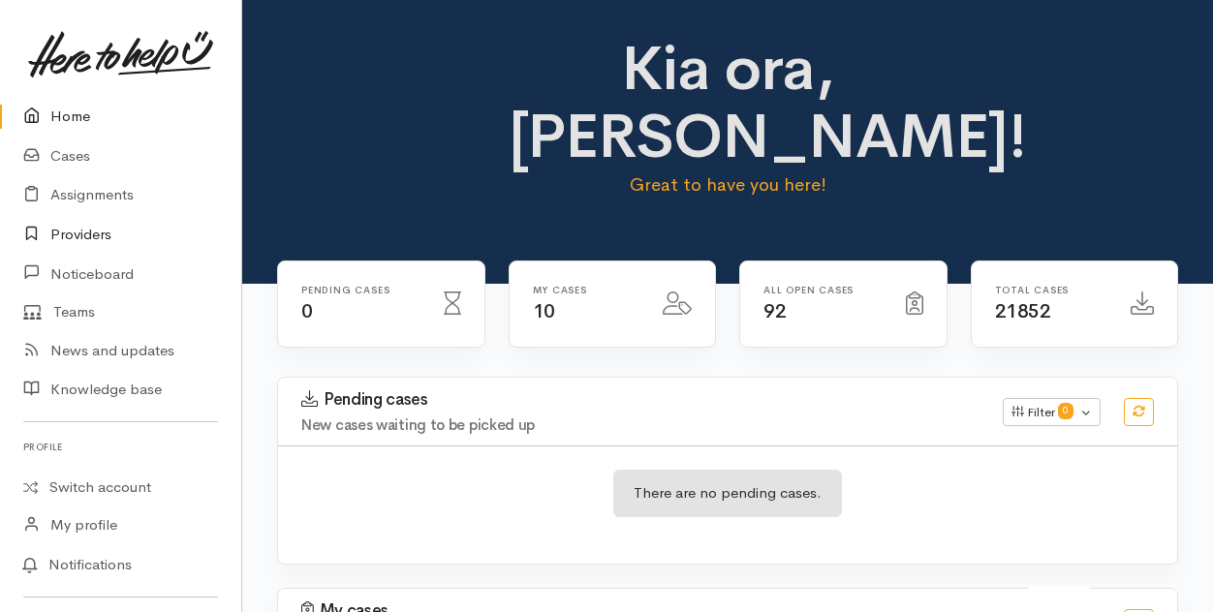
click at [77, 235] on link "Providers" at bounding box center [120, 235] width 241 height 40
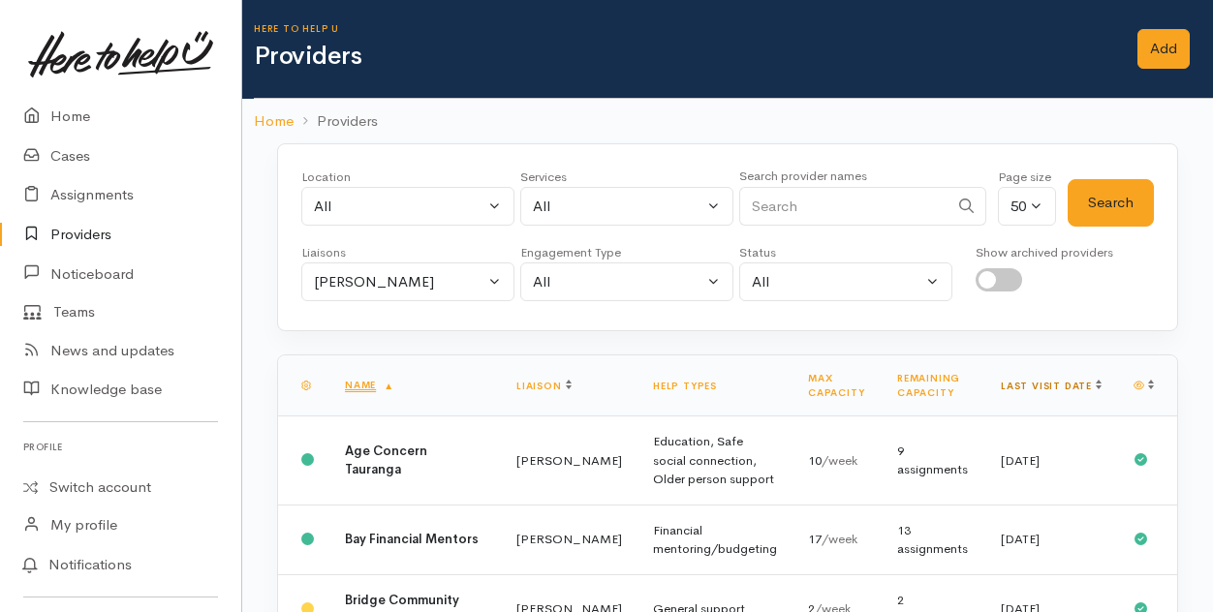
click at [1078, 384] on link "Last visit date" at bounding box center [1051, 386] width 101 height 13
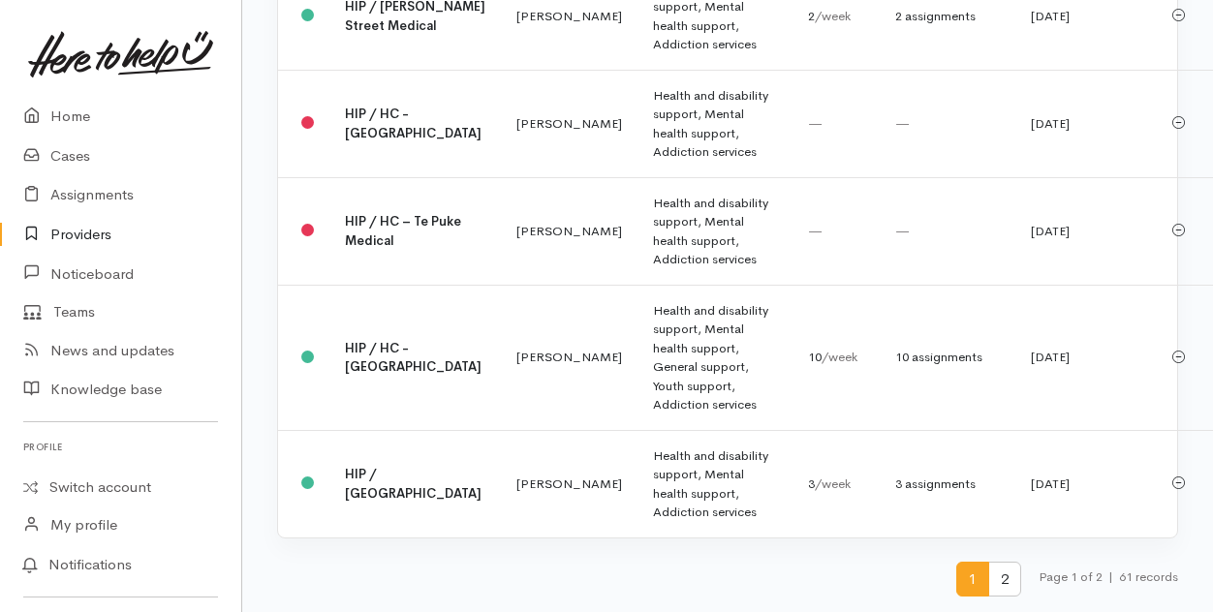
scroll to position [5330, 0]
click at [1001, 580] on span "2" at bounding box center [1004, 580] width 33 height 36
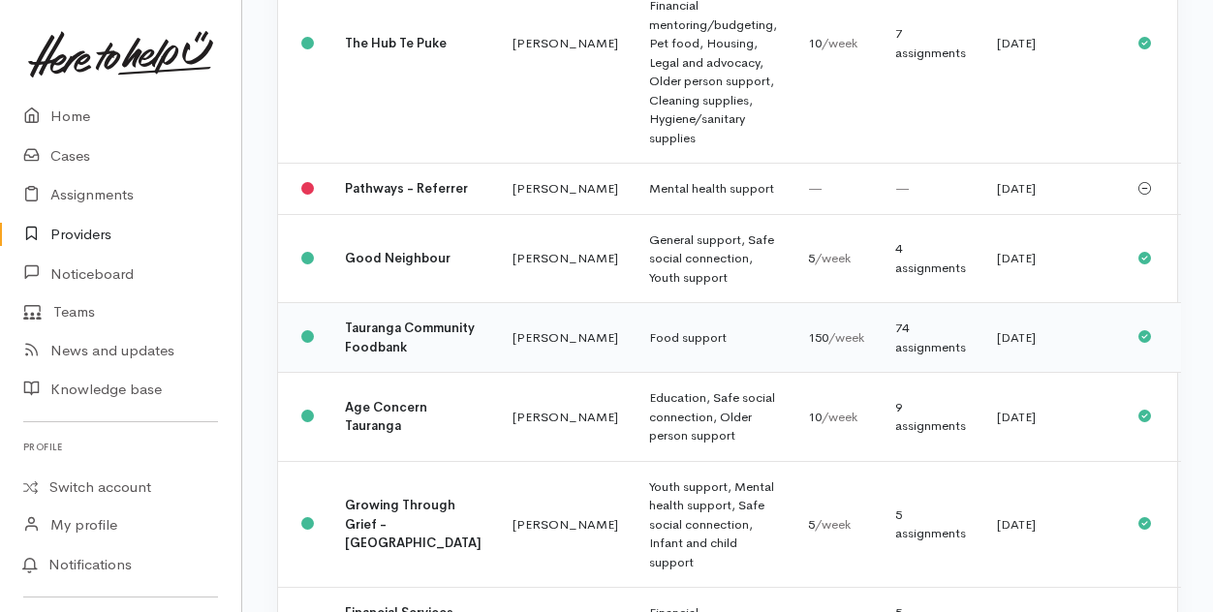
scroll to position [678, 0]
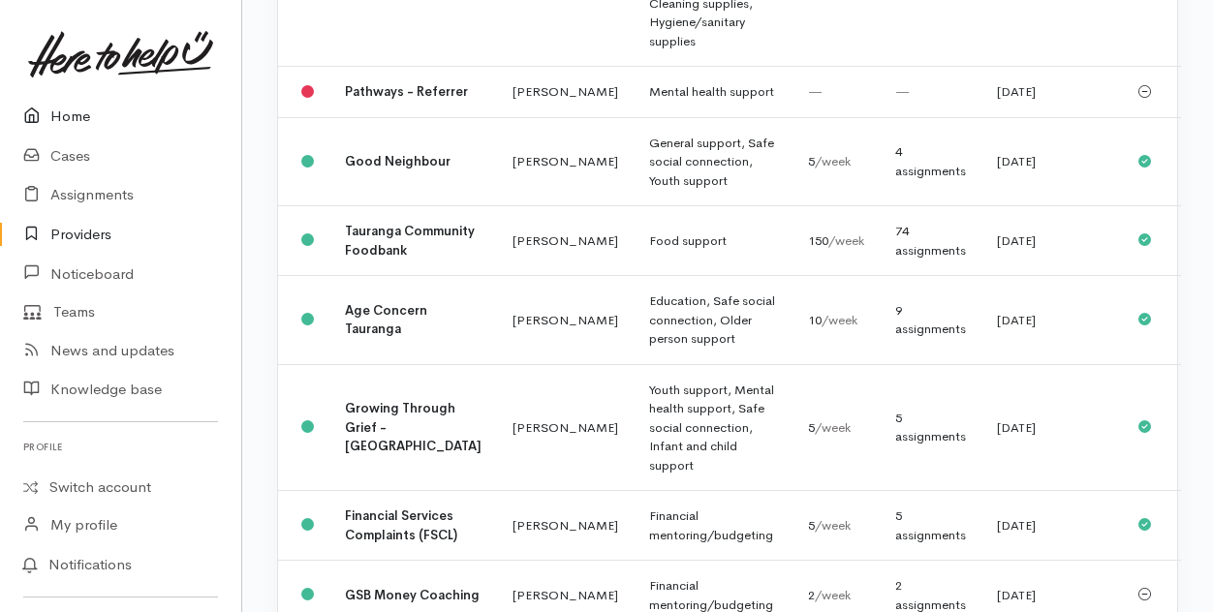
click at [62, 117] on link "Home" at bounding box center [120, 117] width 241 height 40
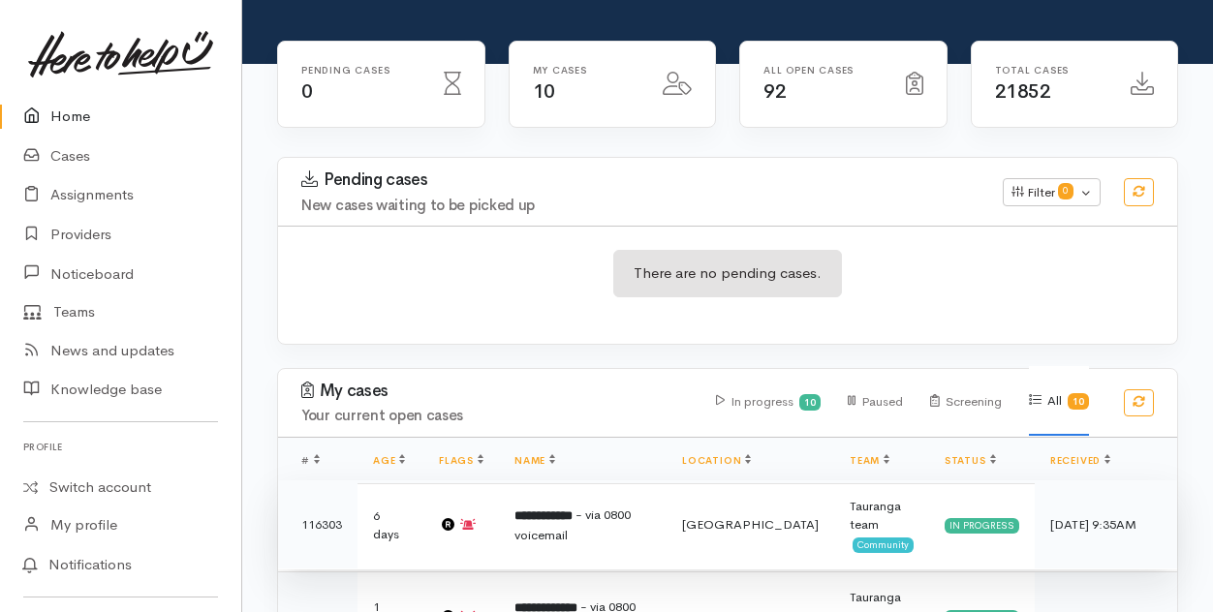
scroll to position [291, 0]
